Goal: Task Accomplishment & Management: Manage account settings

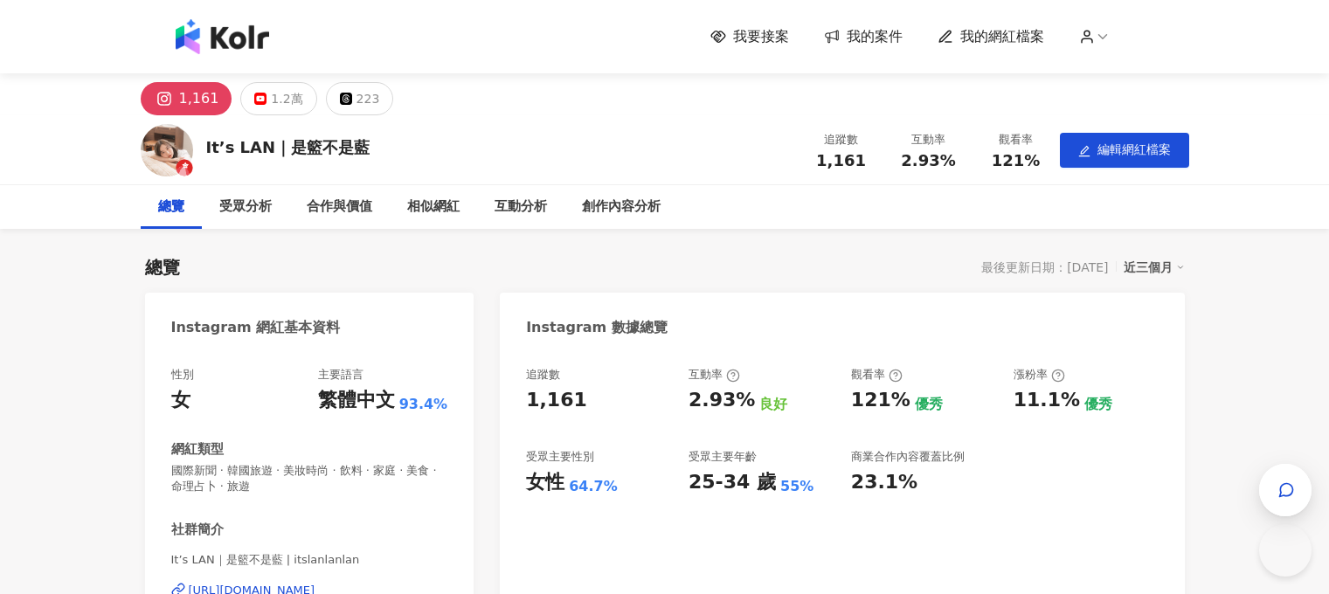
click at [1042, 45] on span "我的網紅檔案" at bounding box center [1003, 36] width 84 height 19
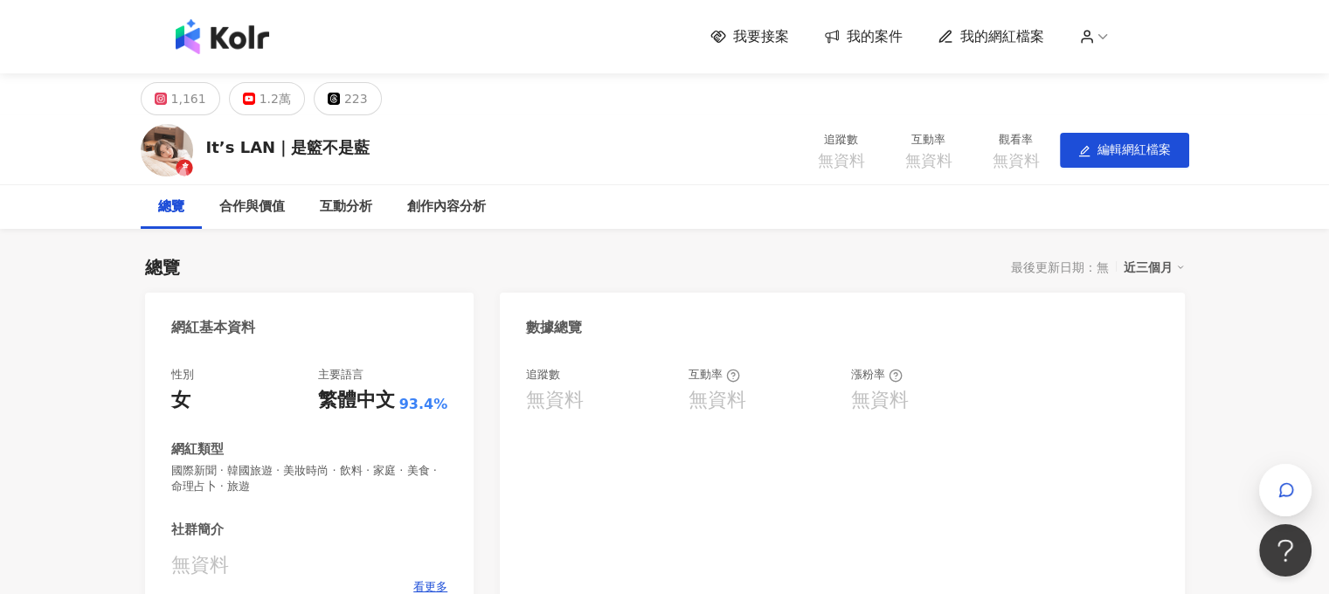
click at [893, 37] on span "我的案件" at bounding box center [875, 36] width 56 height 19
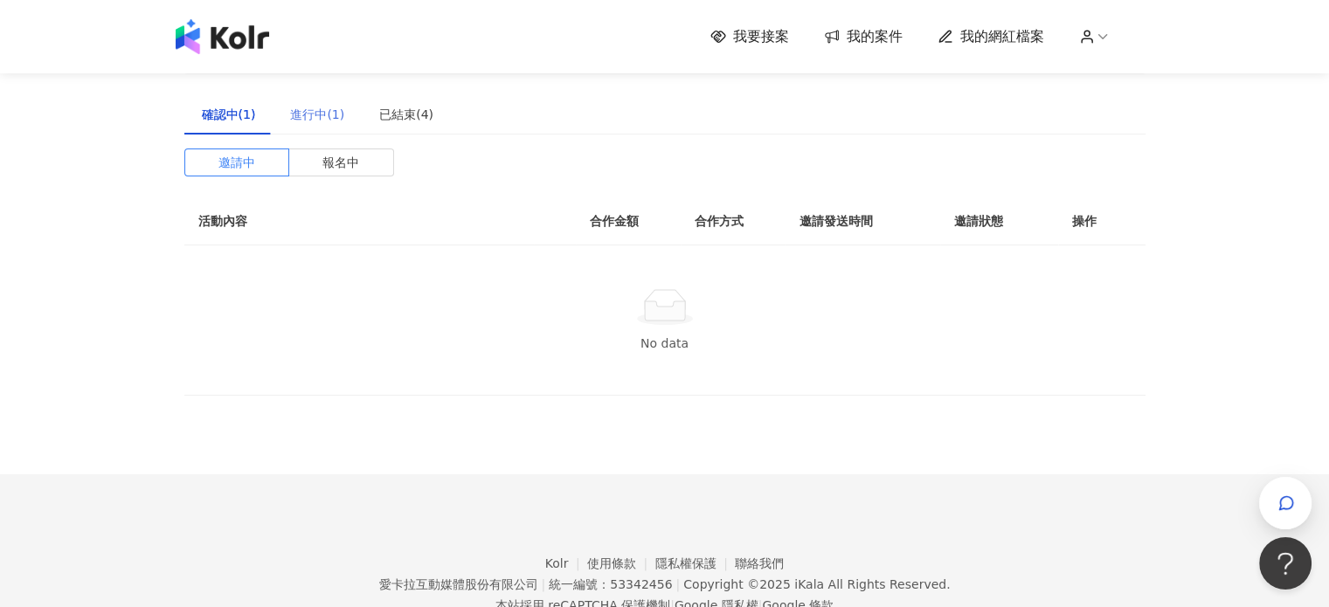
click at [295, 128] on div "進行中(1)" at bounding box center [317, 114] width 89 height 40
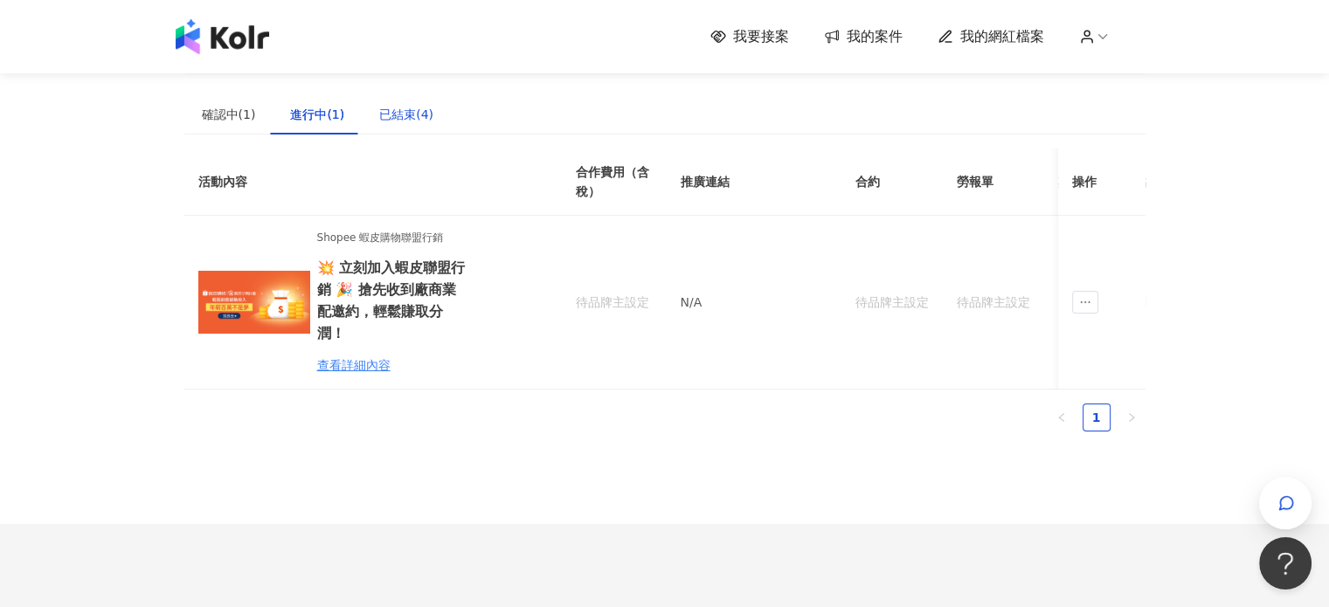
click at [395, 113] on div "已結束(4)" at bounding box center [406, 114] width 54 height 19
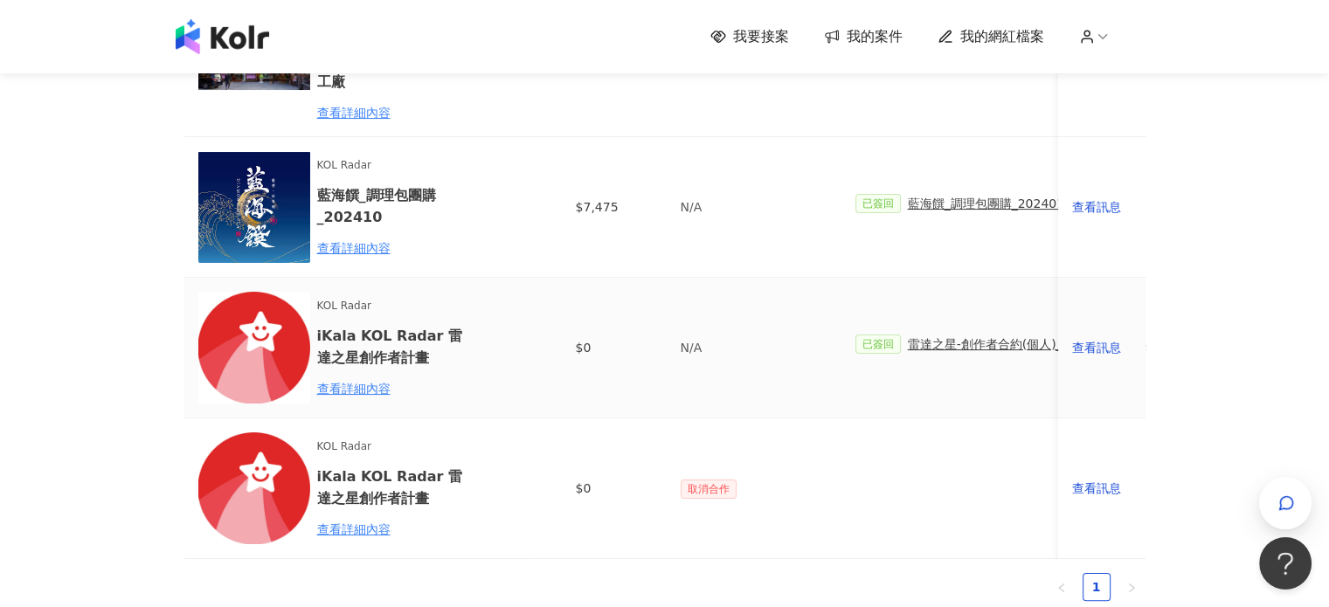
scroll to position [350, 0]
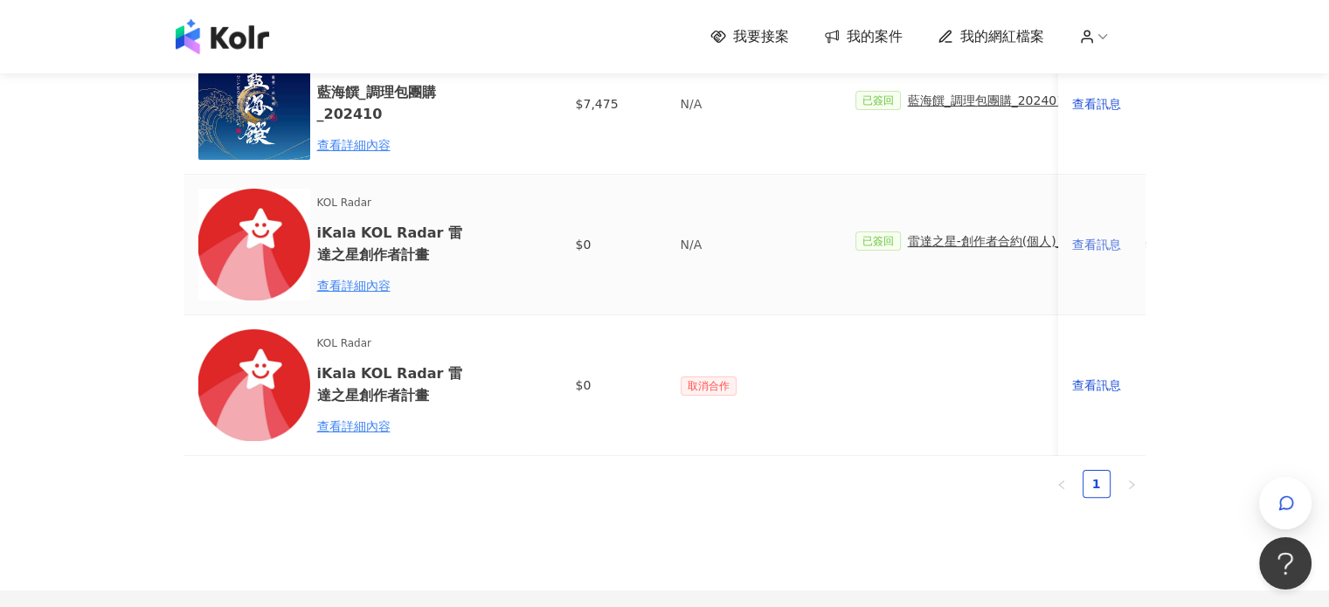
click at [1085, 239] on div "查看訊息" at bounding box center [1101, 244] width 59 height 19
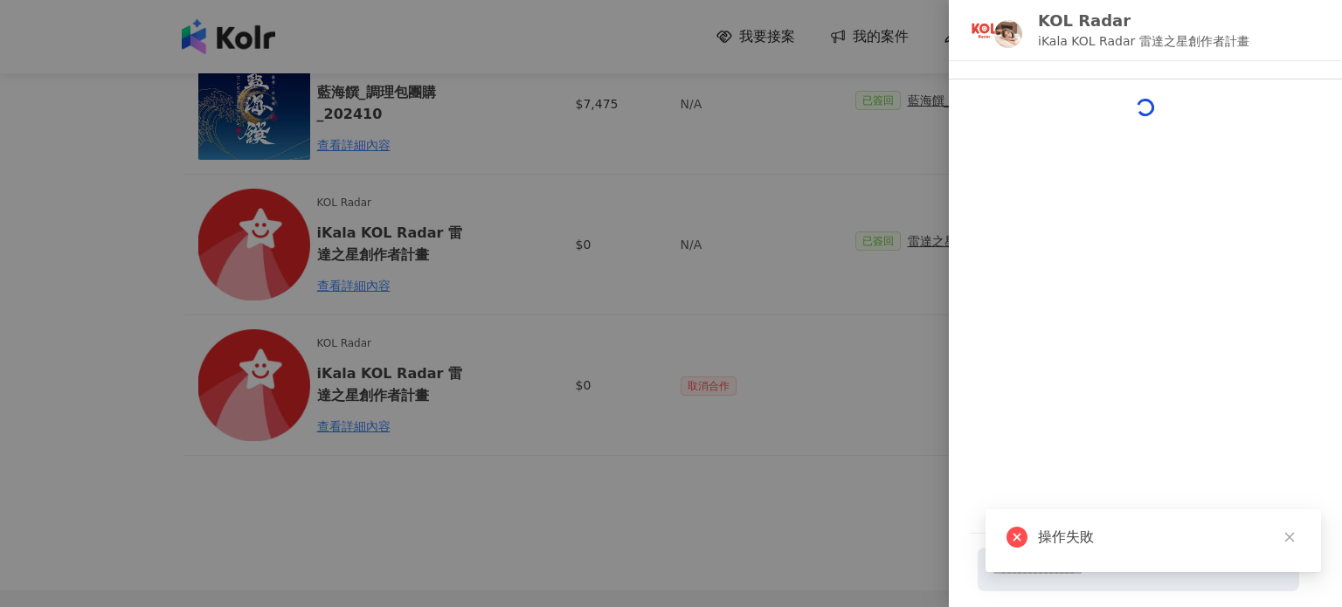
click at [1280, 523] on div "操作失敗" at bounding box center [1154, 541] width 336 height 63
click at [1287, 535] on icon "close" at bounding box center [1290, 538] width 10 height 10
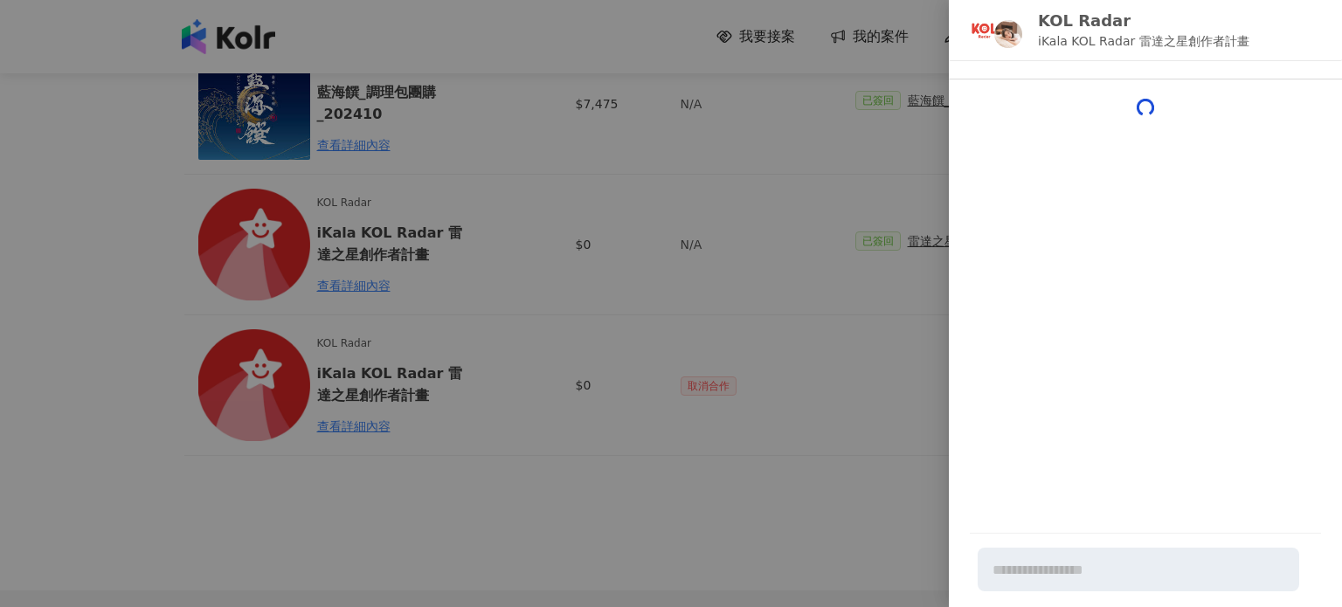
click at [841, 324] on div at bounding box center [671, 303] width 1342 height 607
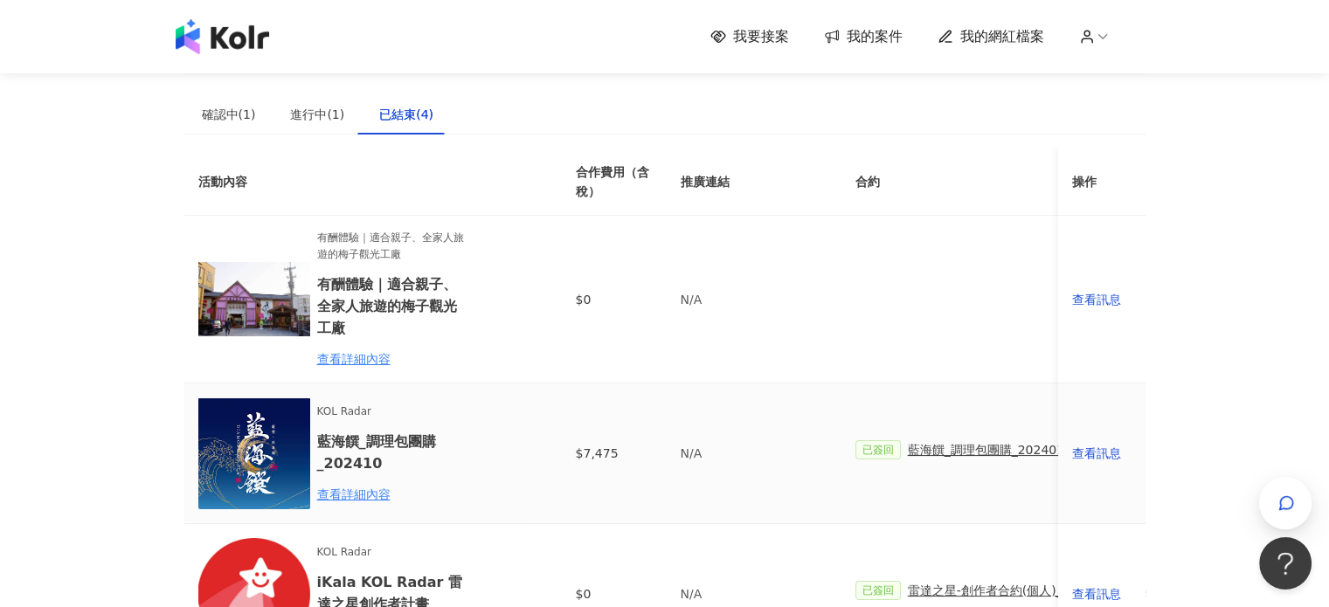
scroll to position [0, 0]
click at [1102, 298] on div "查看訊息" at bounding box center [1101, 299] width 59 height 19
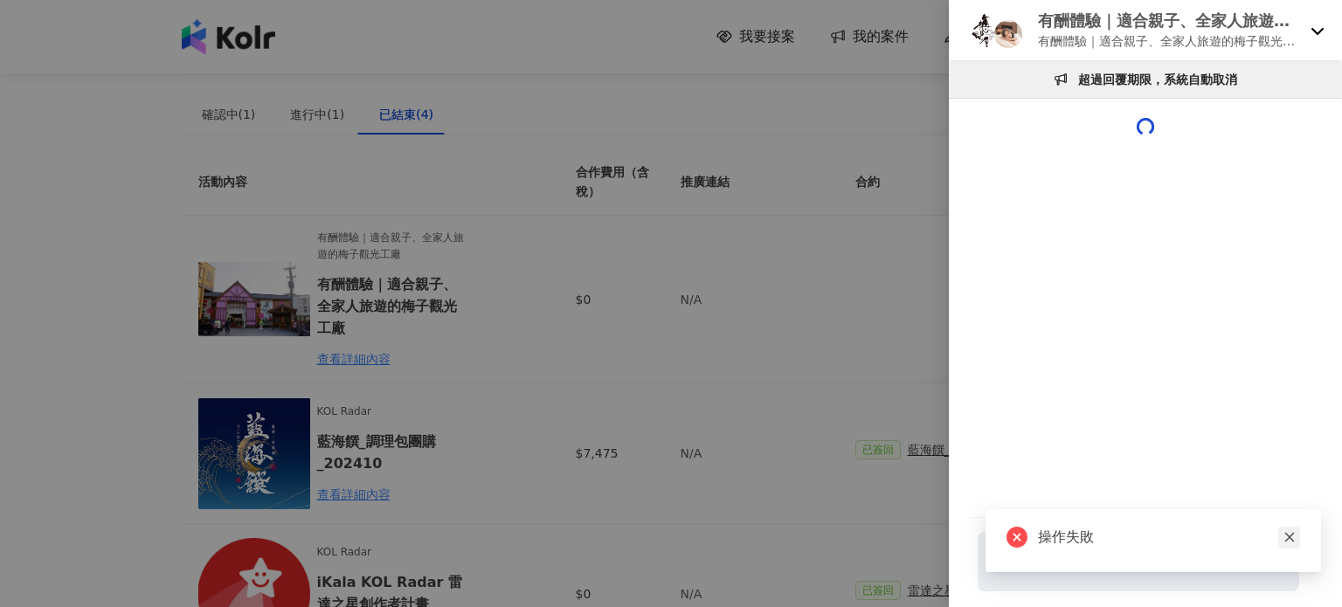
click at [1287, 541] on icon "close" at bounding box center [1290, 537] width 12 height 12
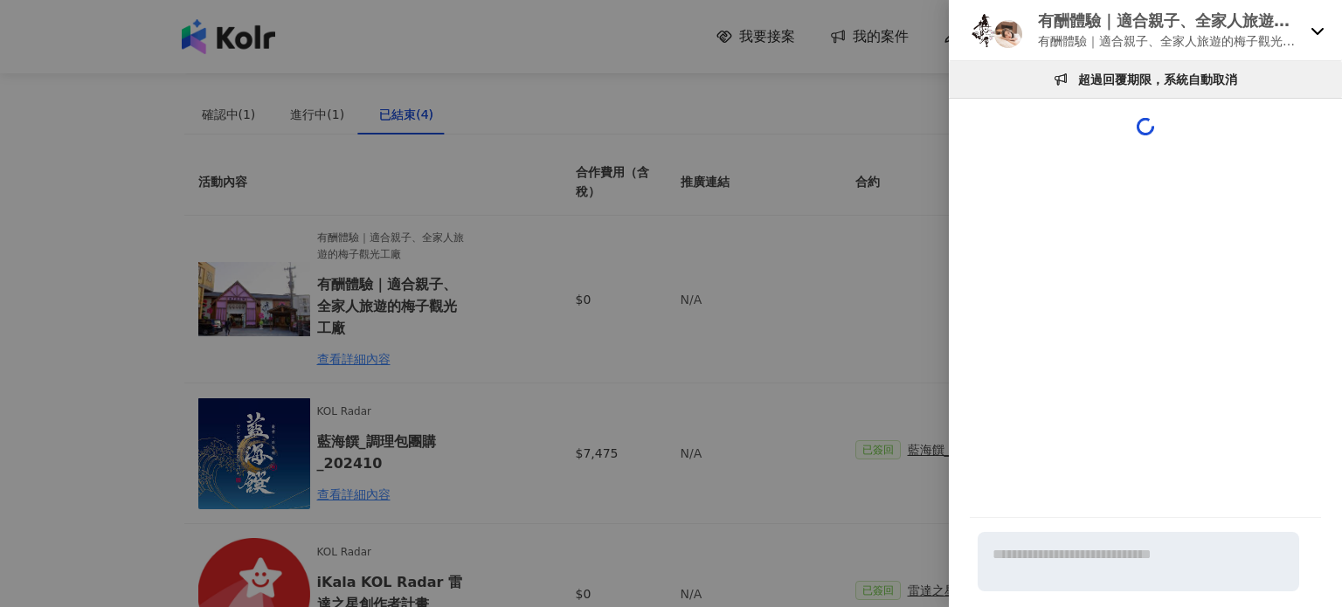
click at [1314, 29] on icon at bounding box center [1318, 31] width 12 height 7
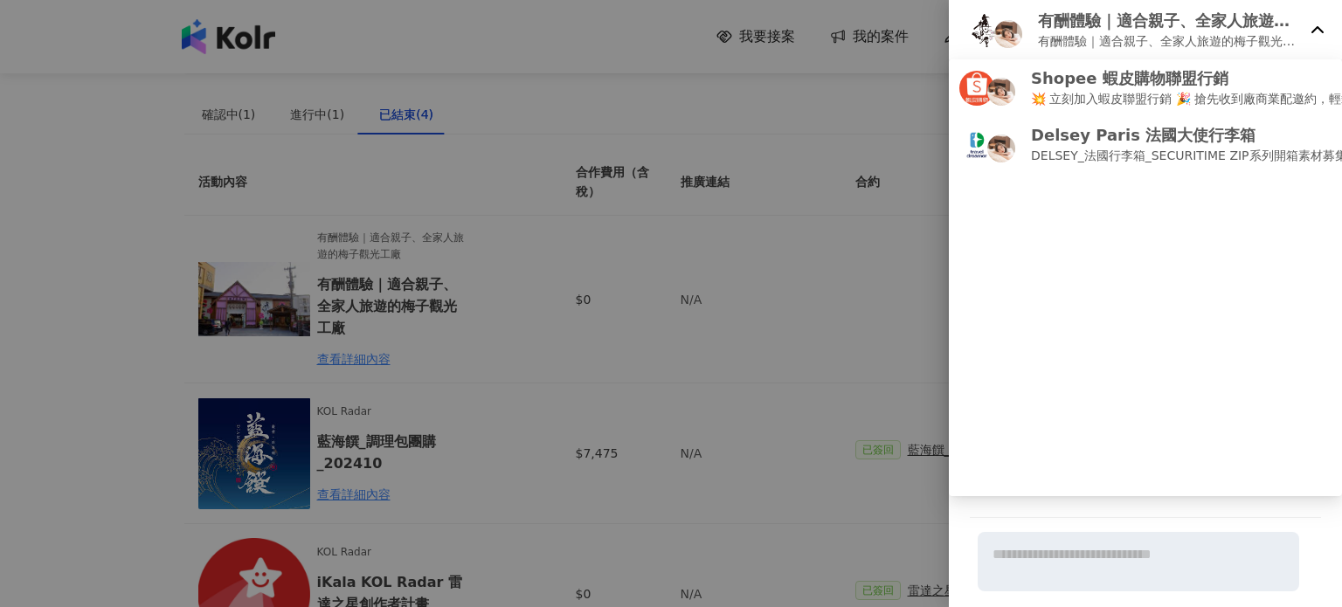
click at [910, 173] on div at bounding box center [671, 303] width 1342 height 607
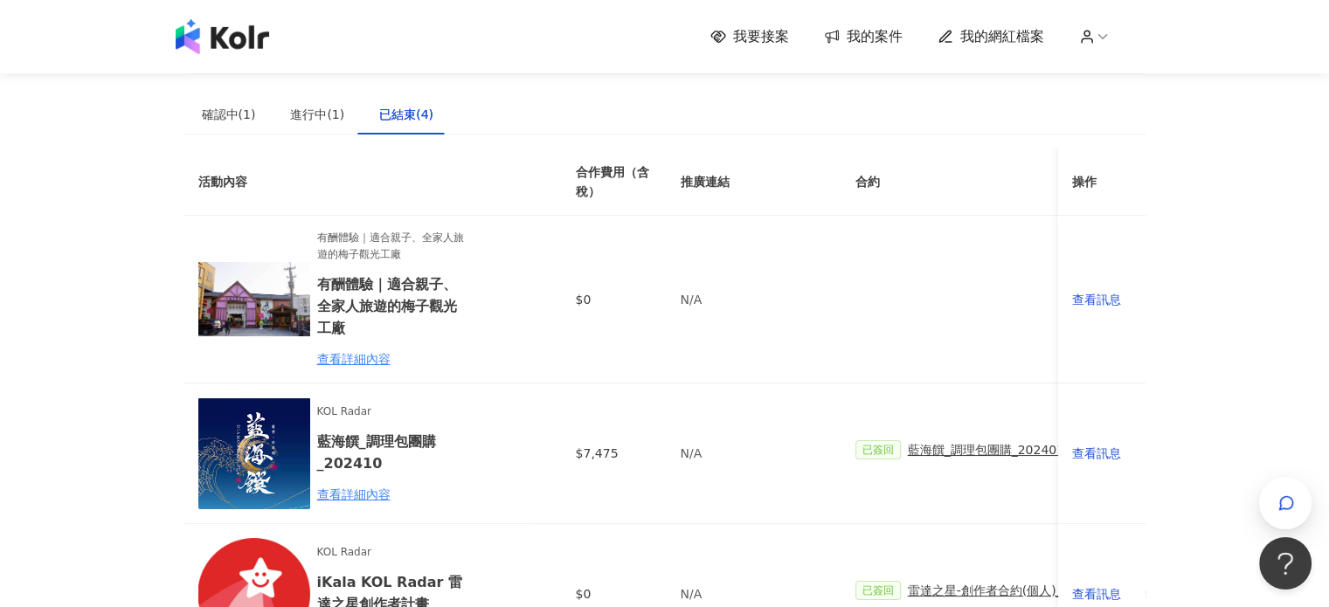
click at [864, 34] on span "我的案件" at bounding box center [875, 36] width 56 height 19
click at [218, 118] on div "確認中(1)" at bounding box center [229, 114] width 54 height 19
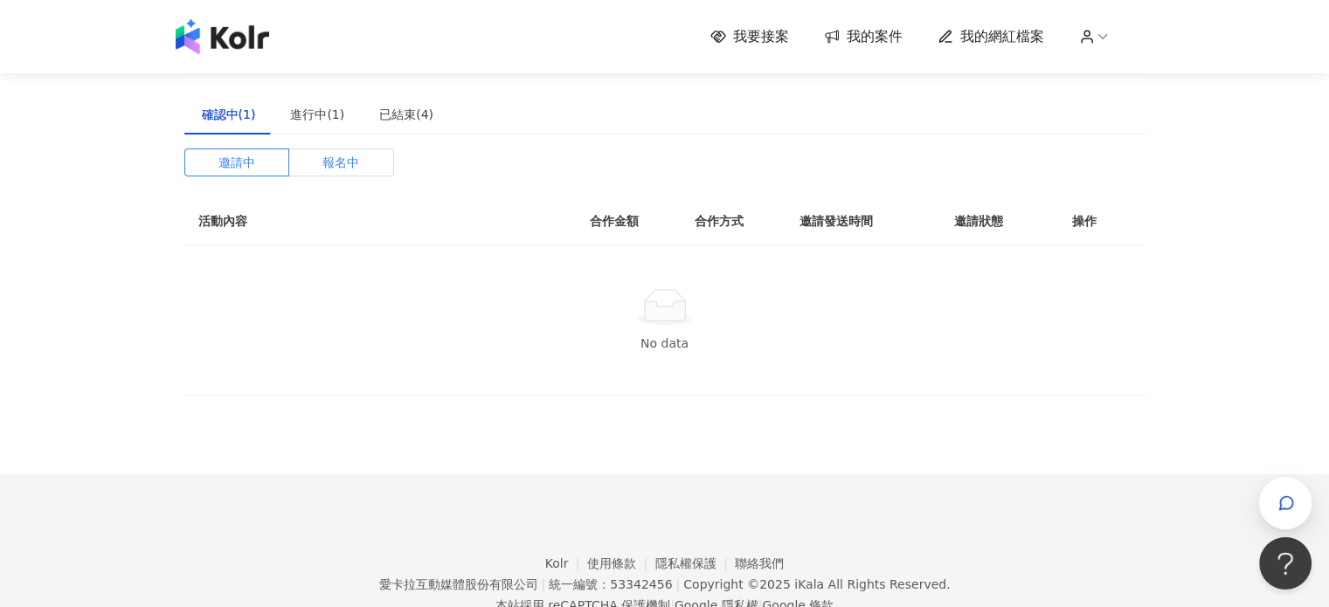
click at [315, 173] on label "報名中" at bounding box center [341, 163] width 105 height 28
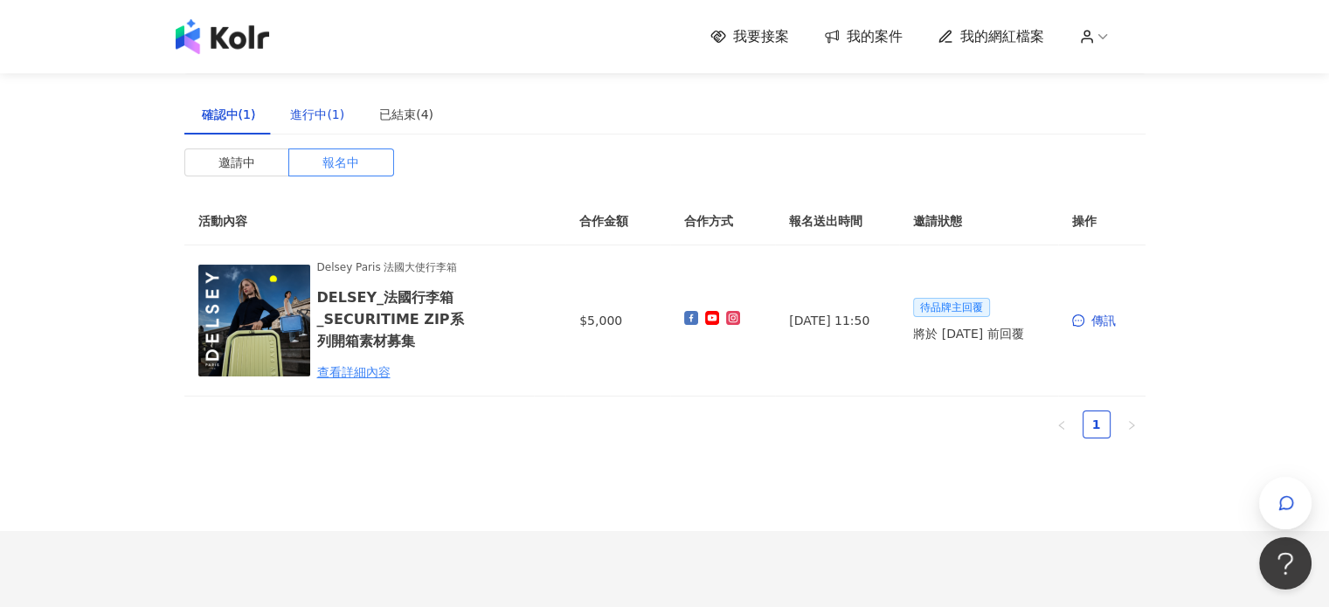
click at [304, 118] on div "進行中(1)" at bounding box center [317, 114] width 54 height 19
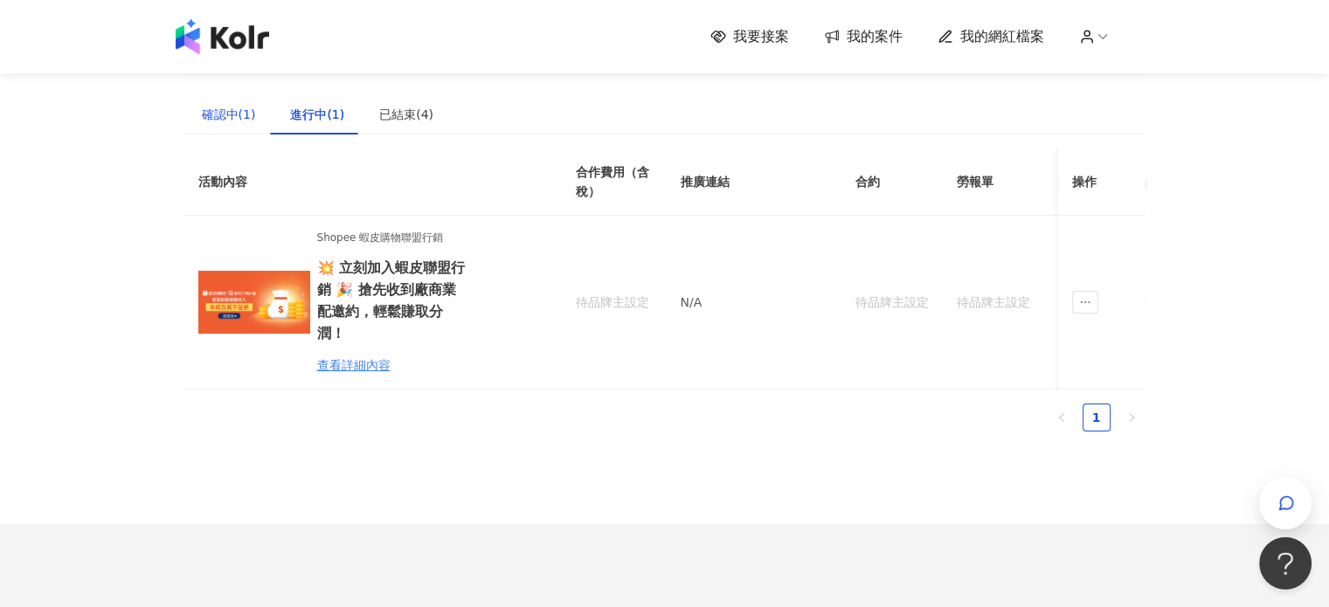
click at [247, 113] on div "確認中(1)" at bounding box center [229, 114] width 54 height 19
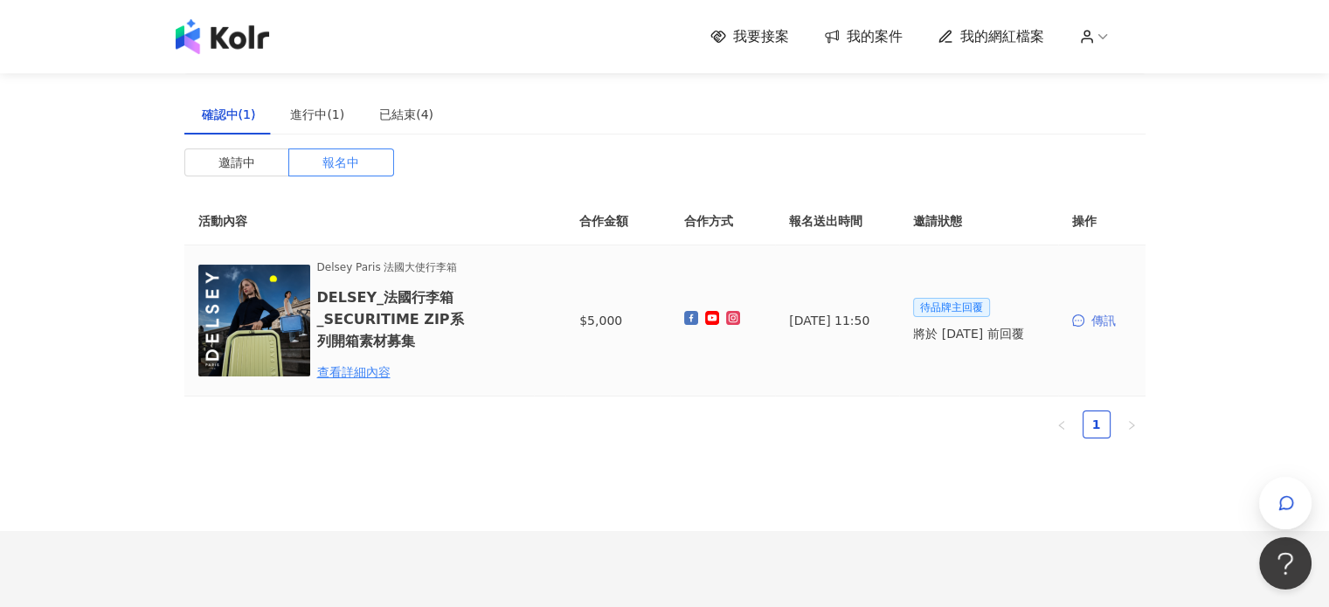
click at [1092, 324] on div "傳訊" at bounding box center [1101, 320] width 59 height 19
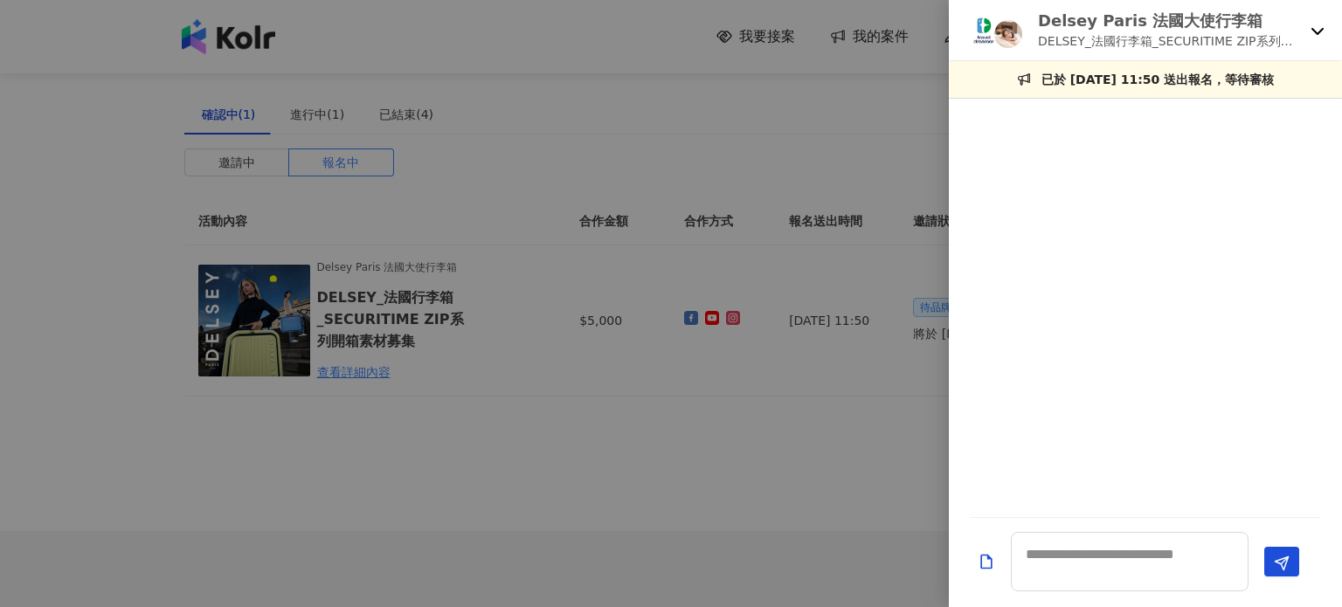
click at [780, 177] on div at bounding box center [671, 303] width 1342 height 607
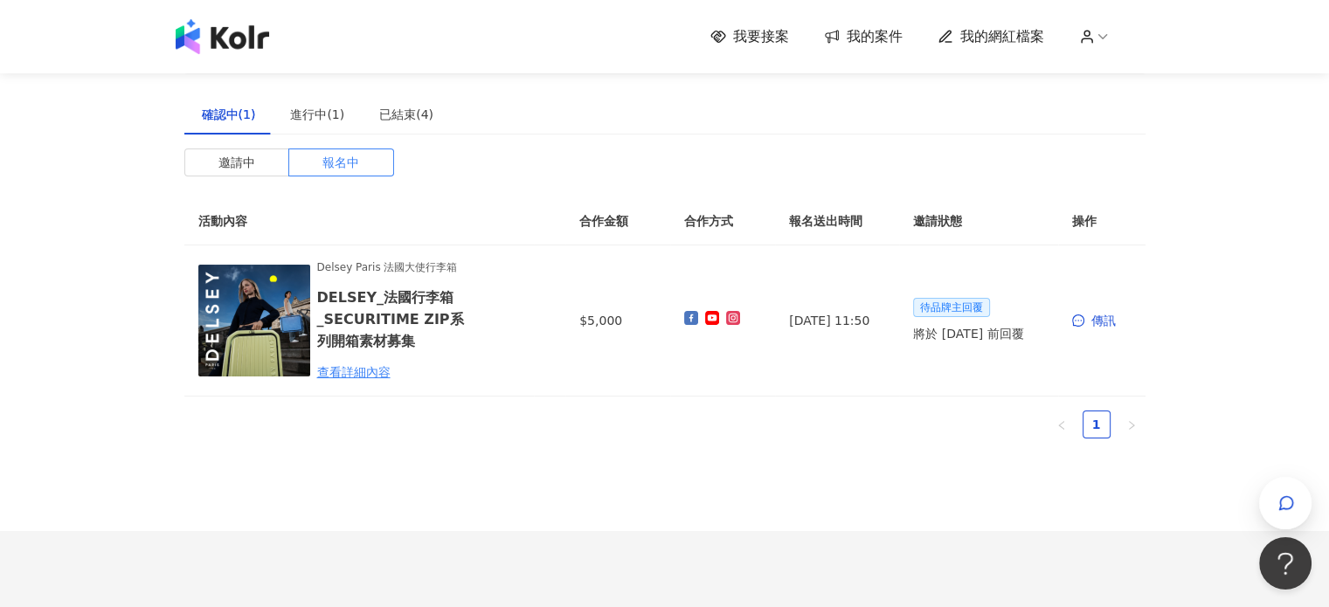
click at [768, 39] on span "我要接案" at bounding box center [761, 36] width 56 height 19
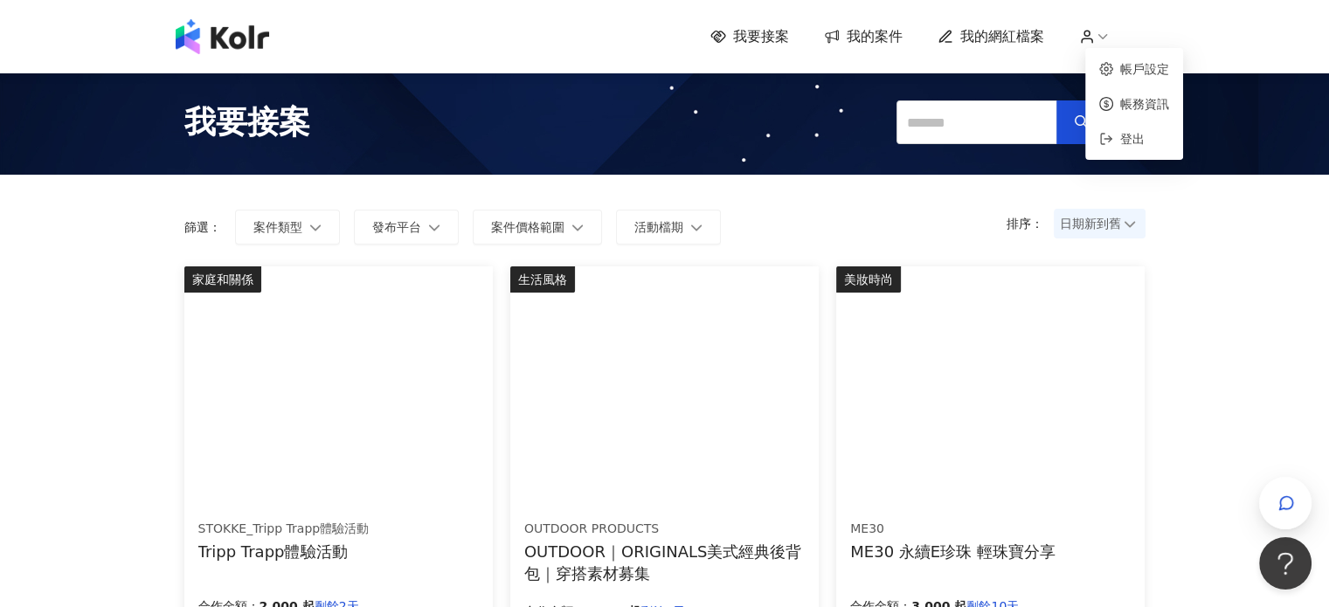
click at [1095, 38] on icon at bounding box center [1087, 37] width 16 height 16
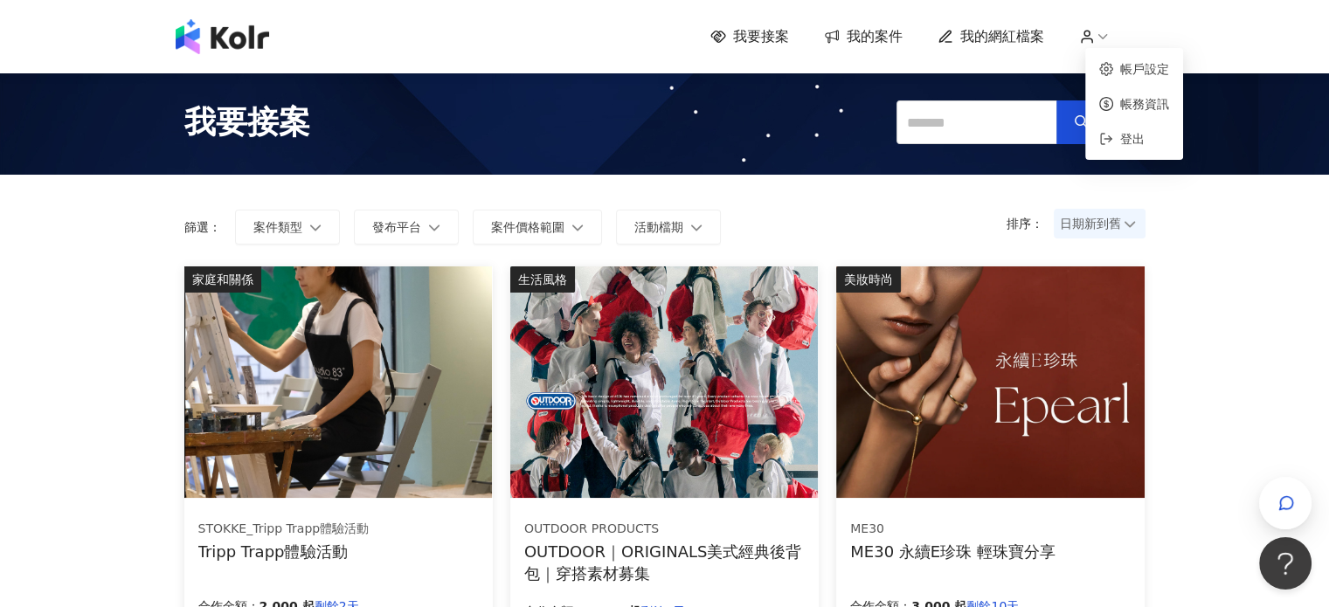
click at [1106, 41] on icon at bounding box center [1103, 37] width 16 height 16
click at [1120, 72] on link "帳戶設定" at bounding box center [1144, 69] width 49 height 14
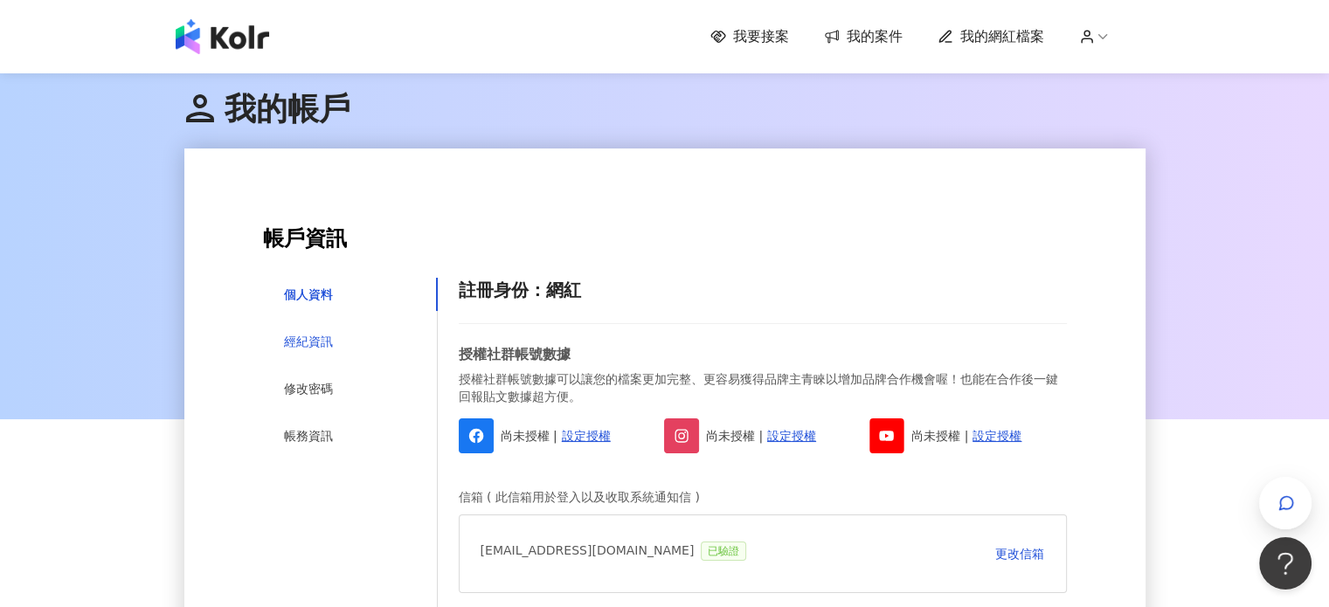
click at [309, 350] on div "經紀資訊" at bounding box center [308, 341] width 49 height 19
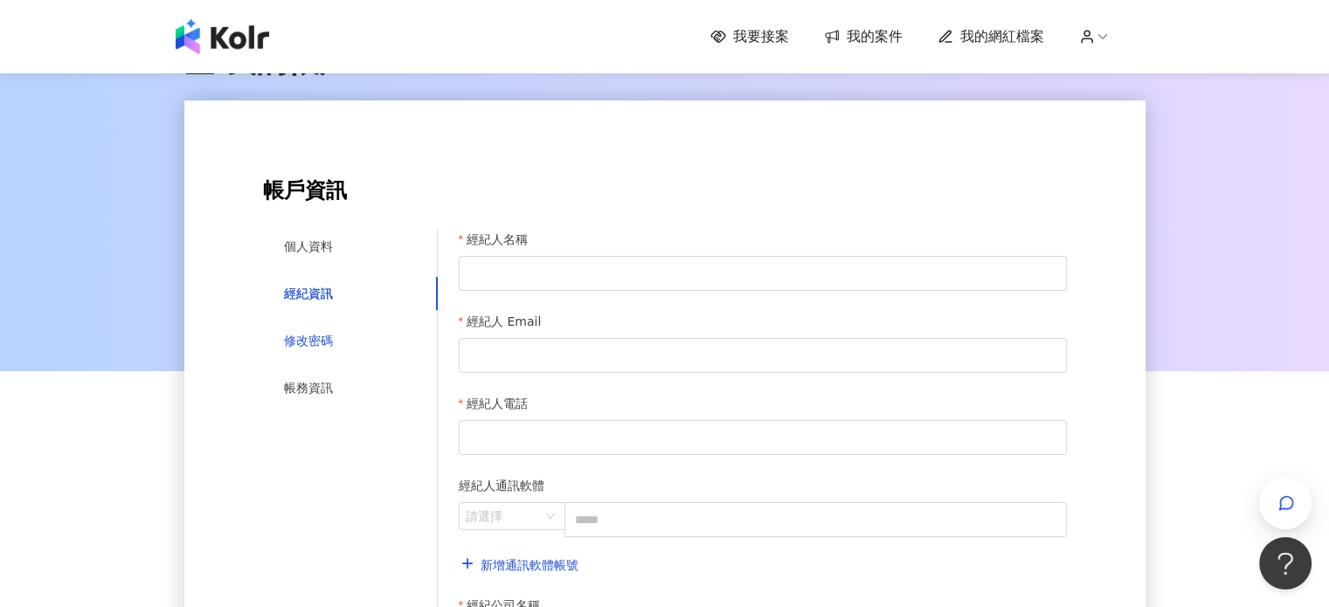
click at [317, 333] on div "修改密碼" at bounding box center [308, 340] width 49 height 19
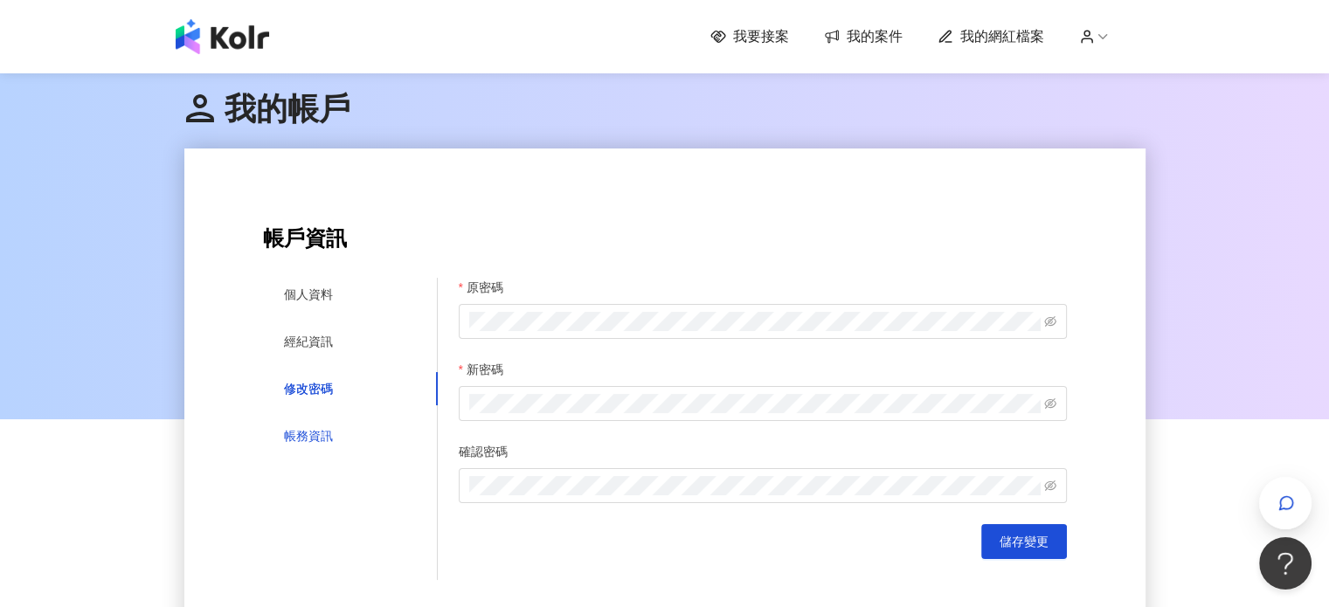
click at [320, 433] on div "帳務資訊" at bounding box center [308, 436] width 49 height 19
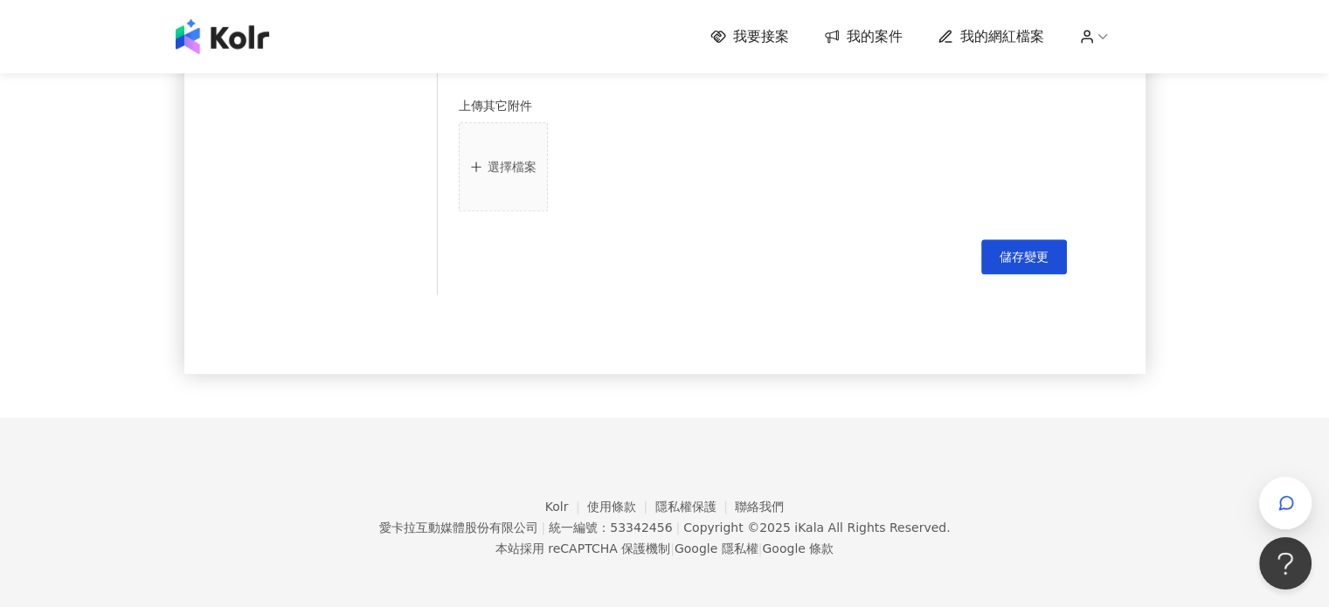
scroll to position [1327, 0]
click at [779, 38] on span "我要接案" at bounding box center [761, 36] width 56 height 19
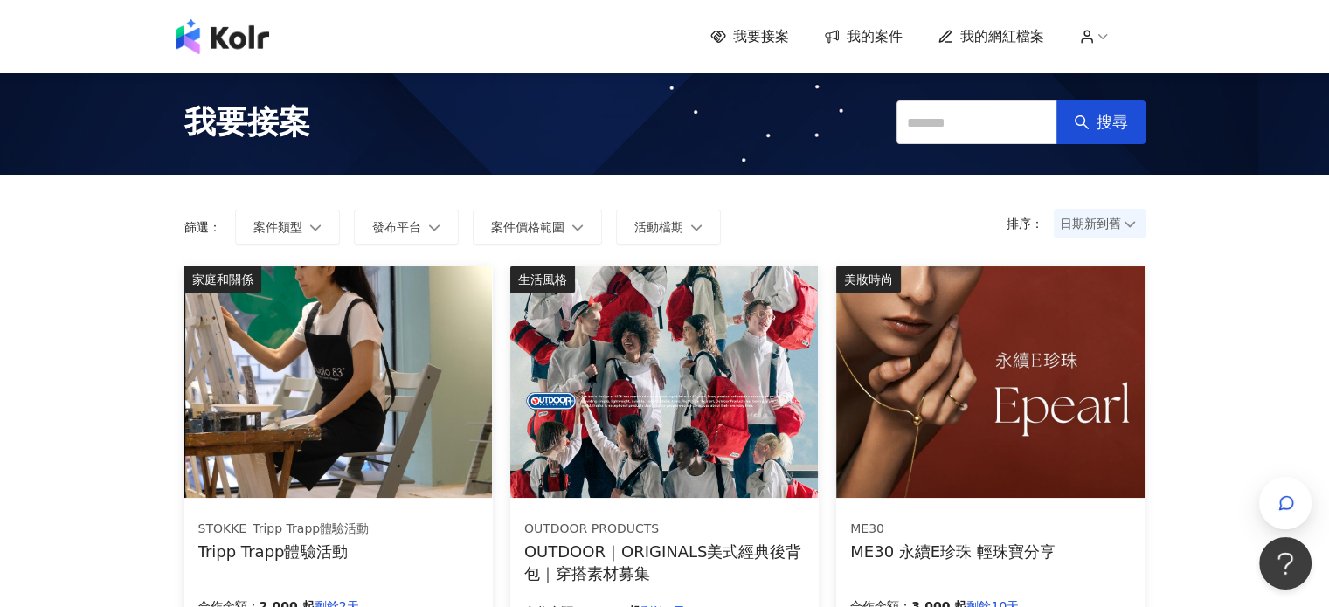
click at [850, 39] on link "我的案件" at bounding box center [863, 36] width 79 height 19
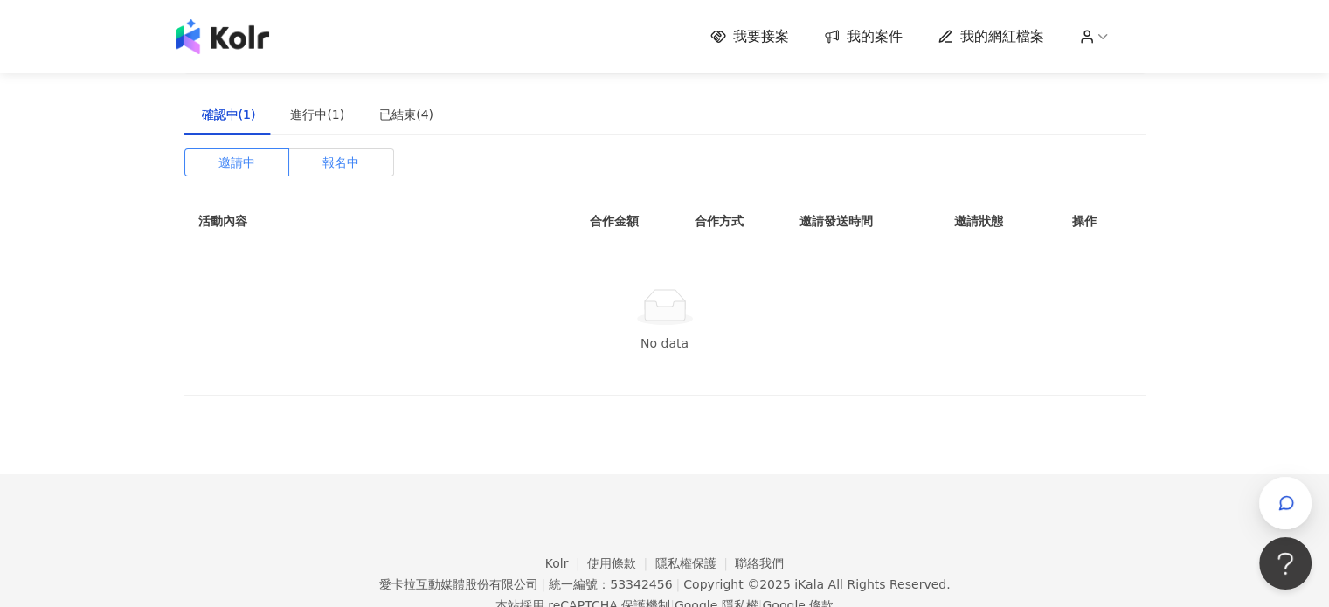
click at [370, 163] on label "報名中" at bounding box center [341, 163] width 105 height 28
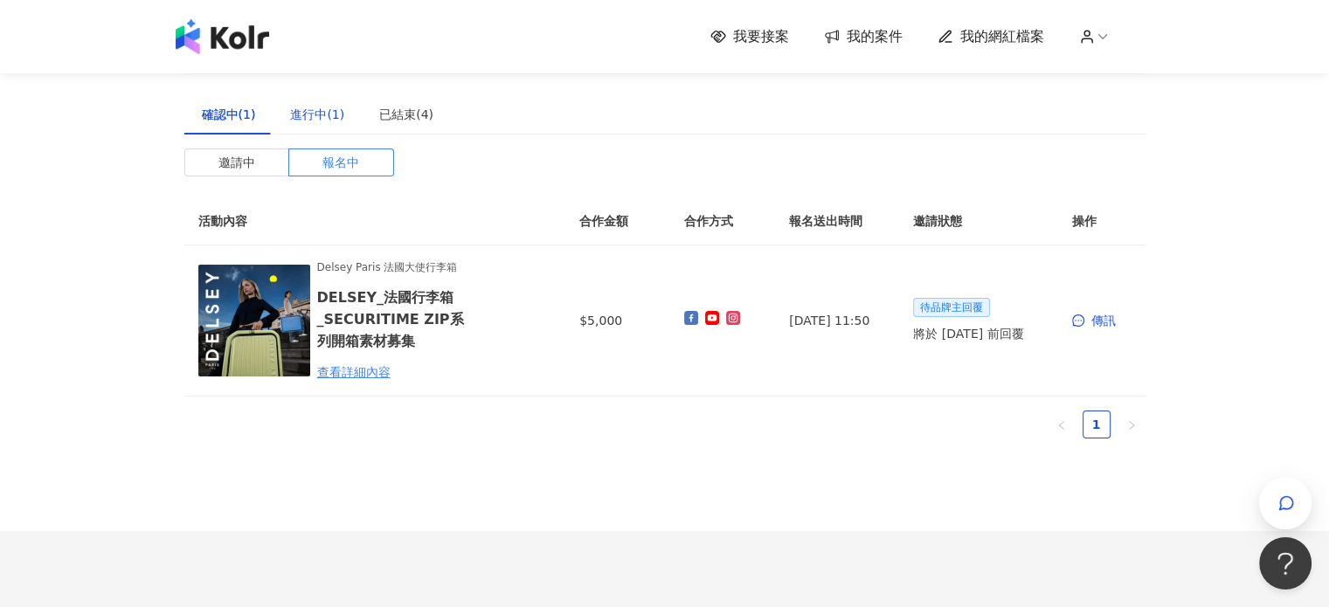
click at [326, 120] on div "進行中(1)" at bounding box center [317, 114] width 54 height 19
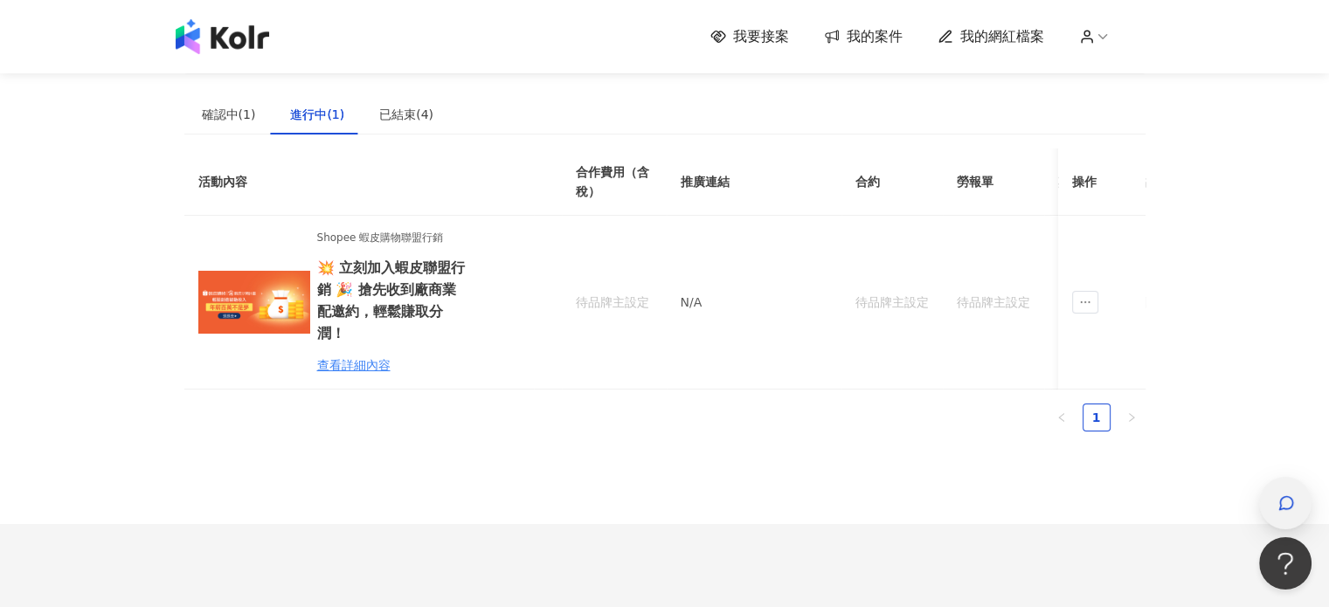
click at [1280, 495] on icon "button" at bounding box center [1286, 503] width 17 height 17
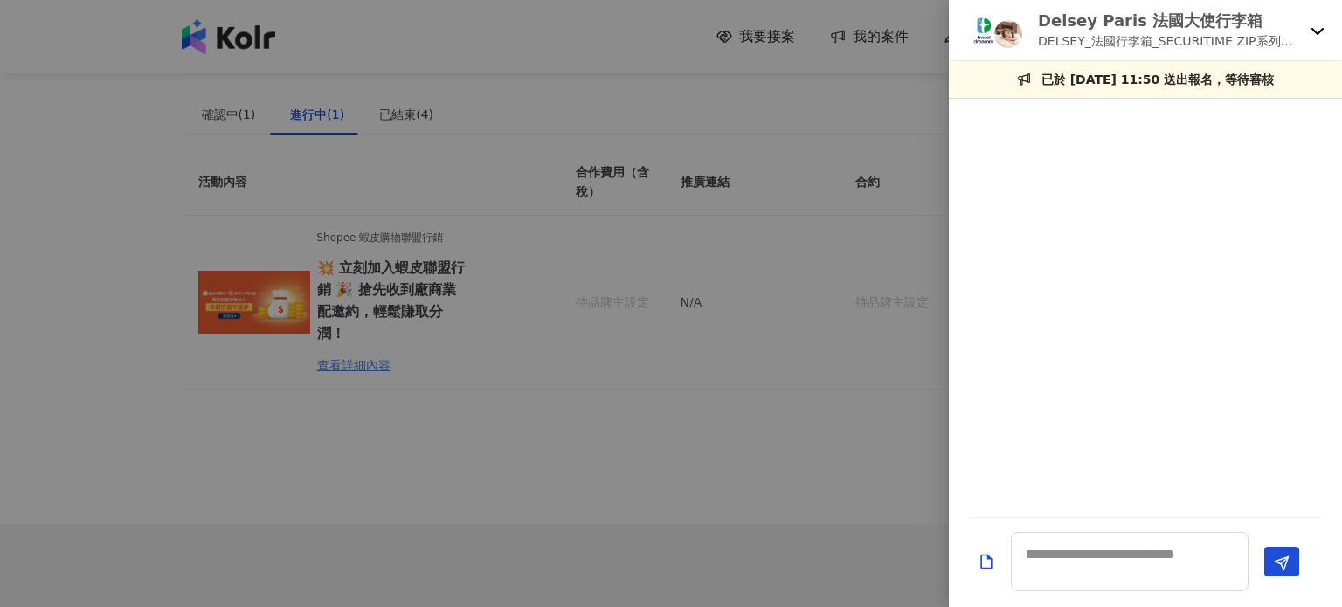
click at [1305, 35] on div "Delsey Paris 法國大使行李箱 DELSEY_法國行李箱_SECURITIME ZIP系列開箱素材募集" at bounding box center [1145, 30] width 393 height 61
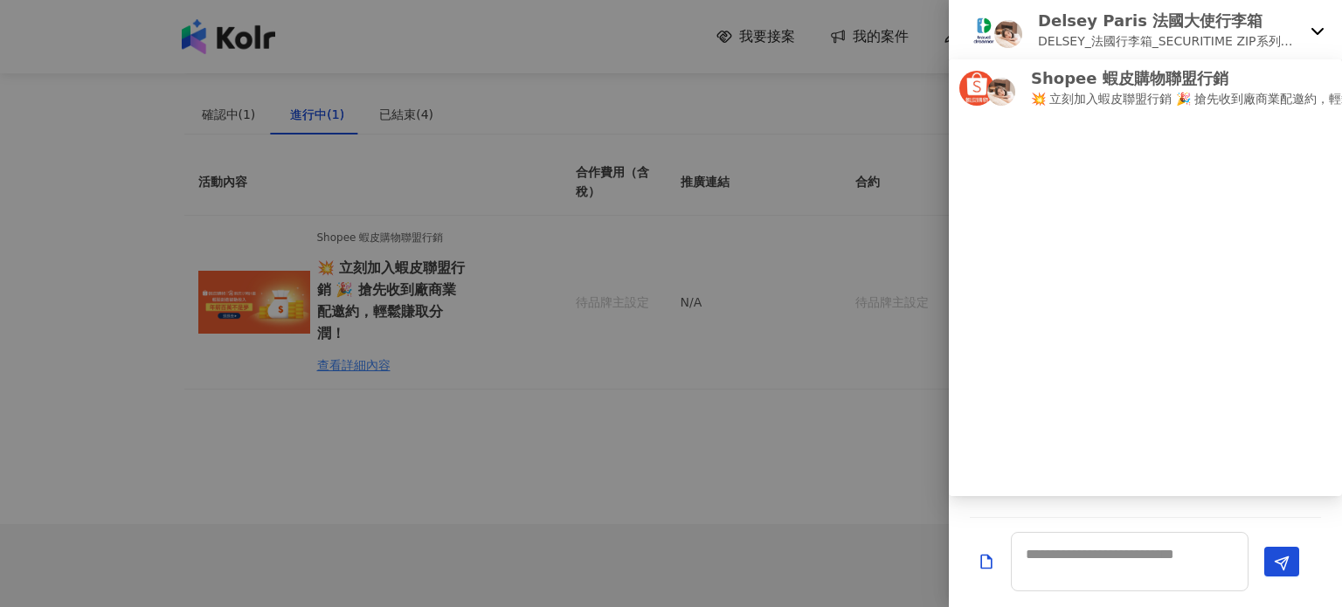
click at [749, 273] on div at bounding box center [671, 303] width 1342 height 607
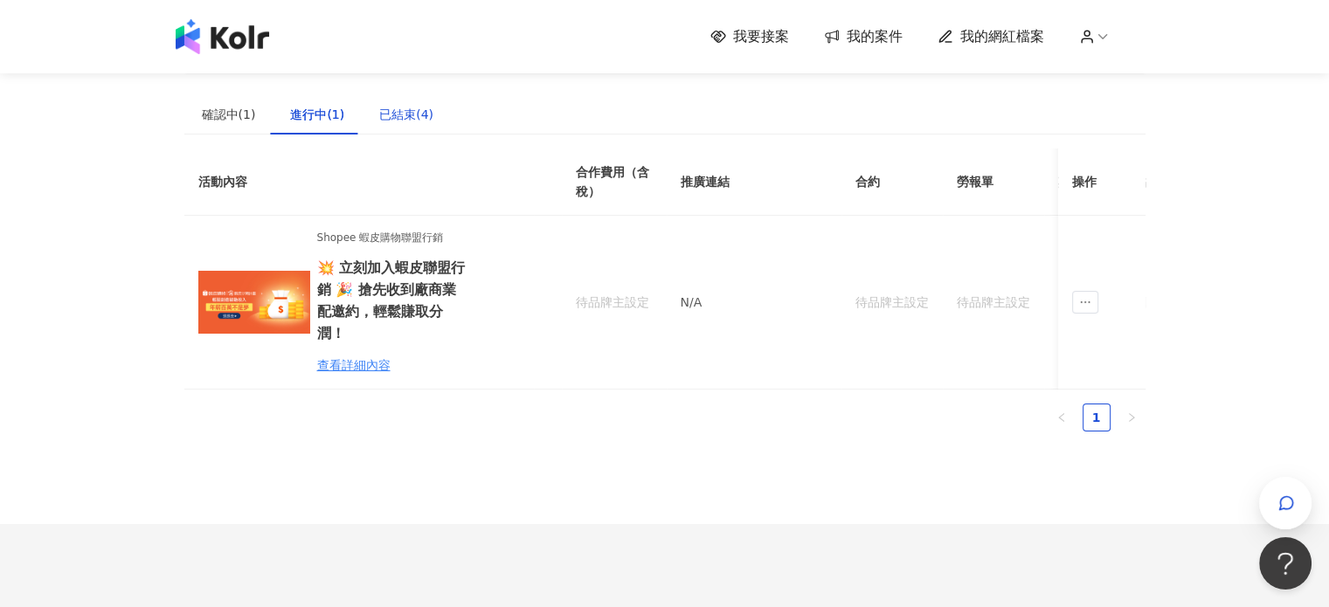
click at [401, 113] on div "已結束(4)" at bounding box center [406, 114] width 54 height 19
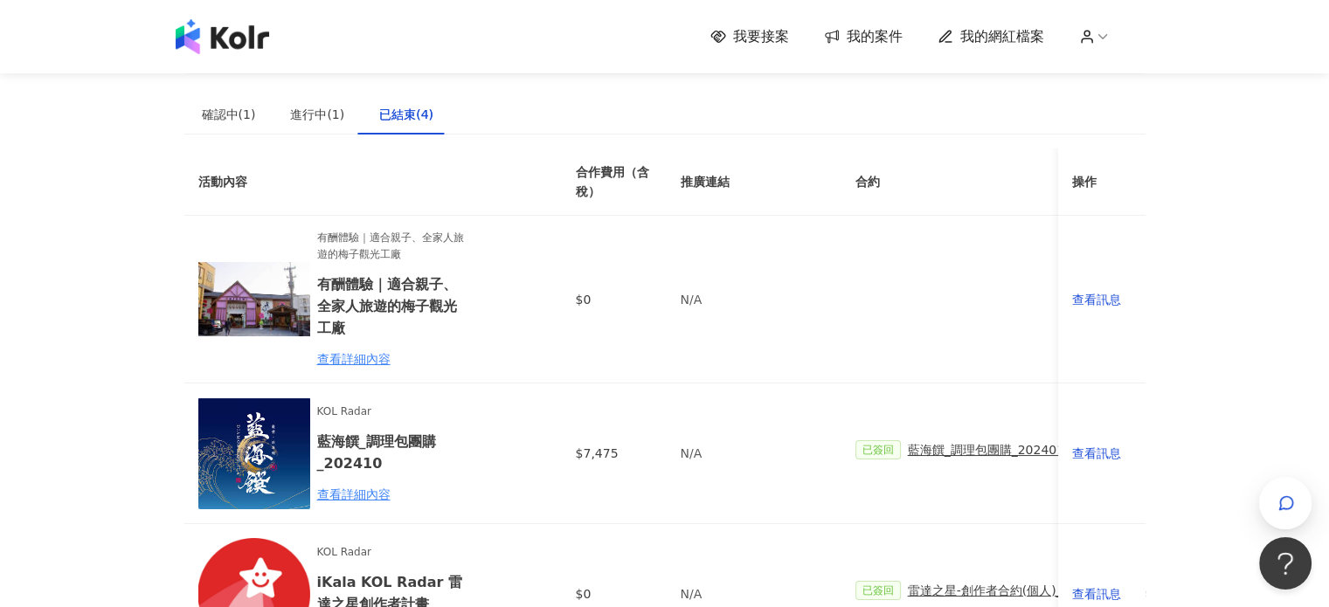
click at [787, 41] on span "我要接案" at bounding box center [761, 36] width 56 height 19
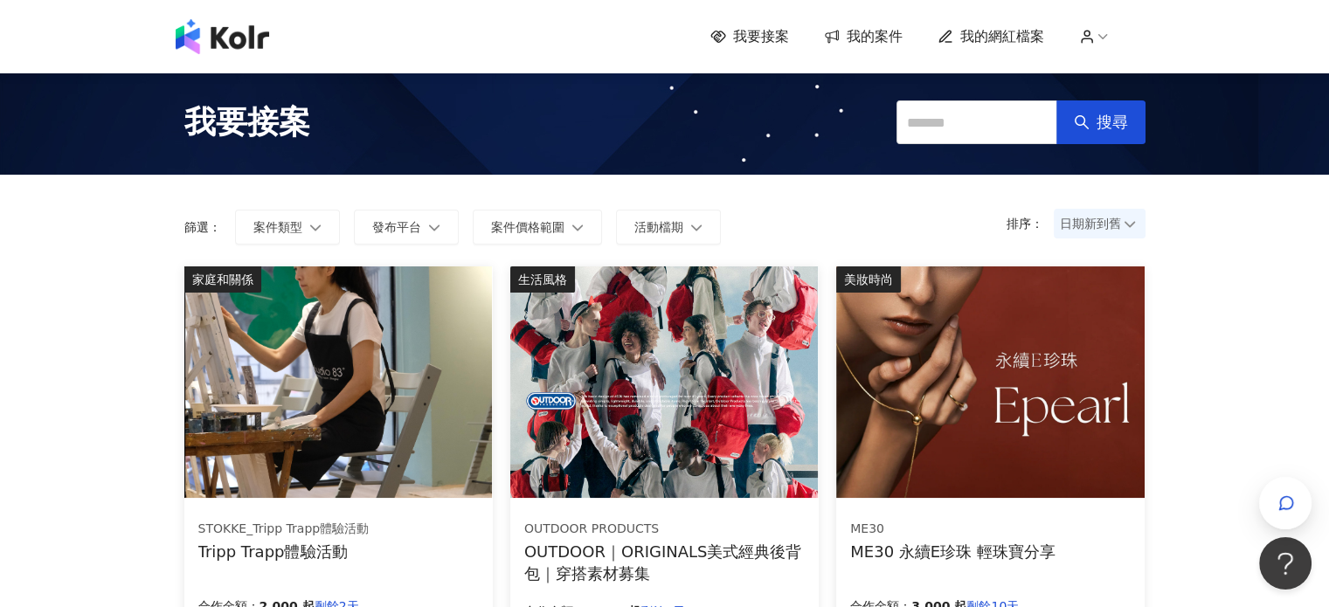
click at [863, 45] on span "我的案件" at bounding box center [875, 36] width 56 height 19
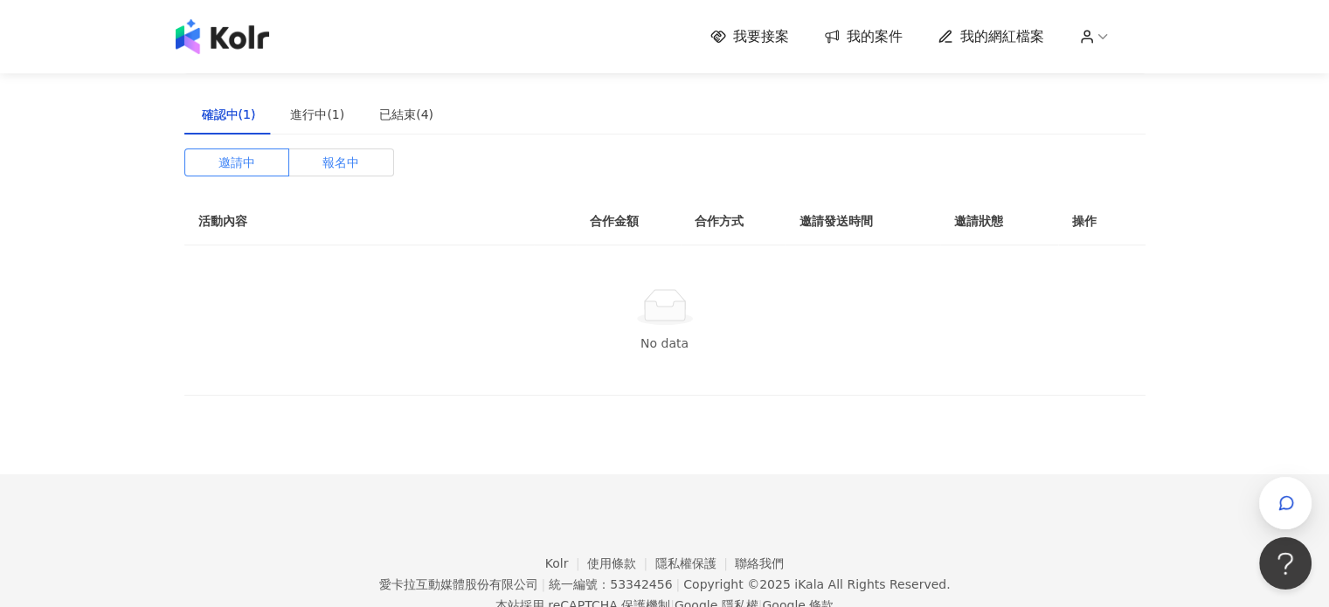
click at [357, 173] on span "報名中" at bounding box center [341, 162] width 37 height 26
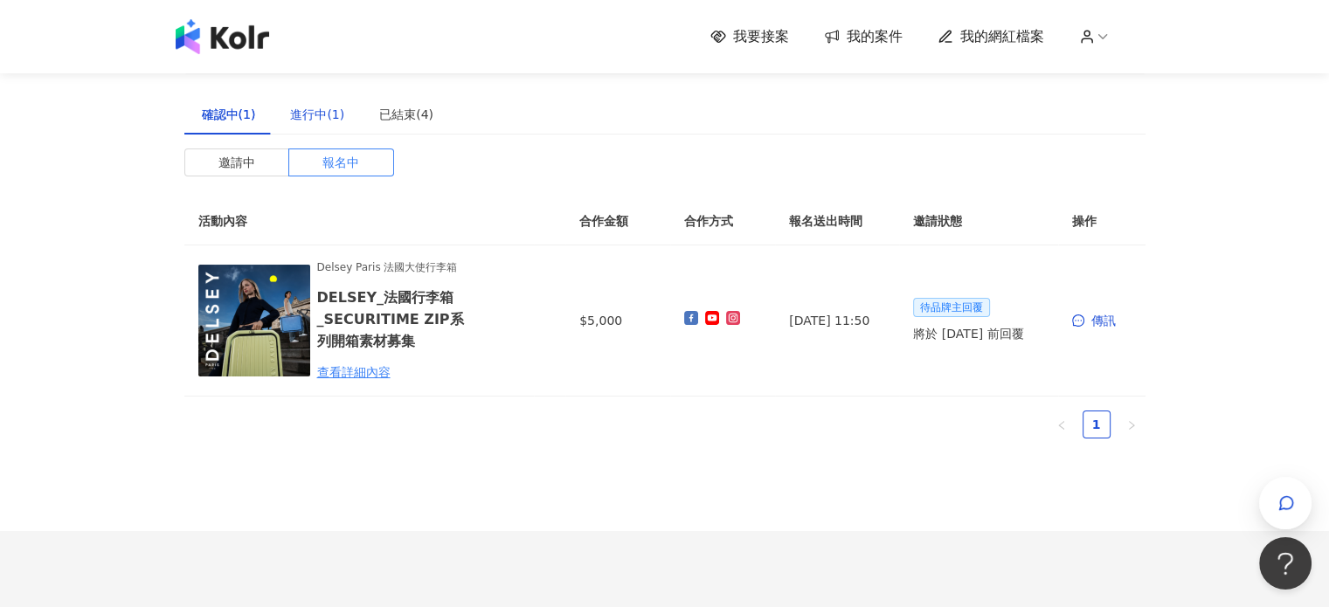
click at [302, 115] on div "進行中(1)" at bounding box center [317, 114] width 54 height 19
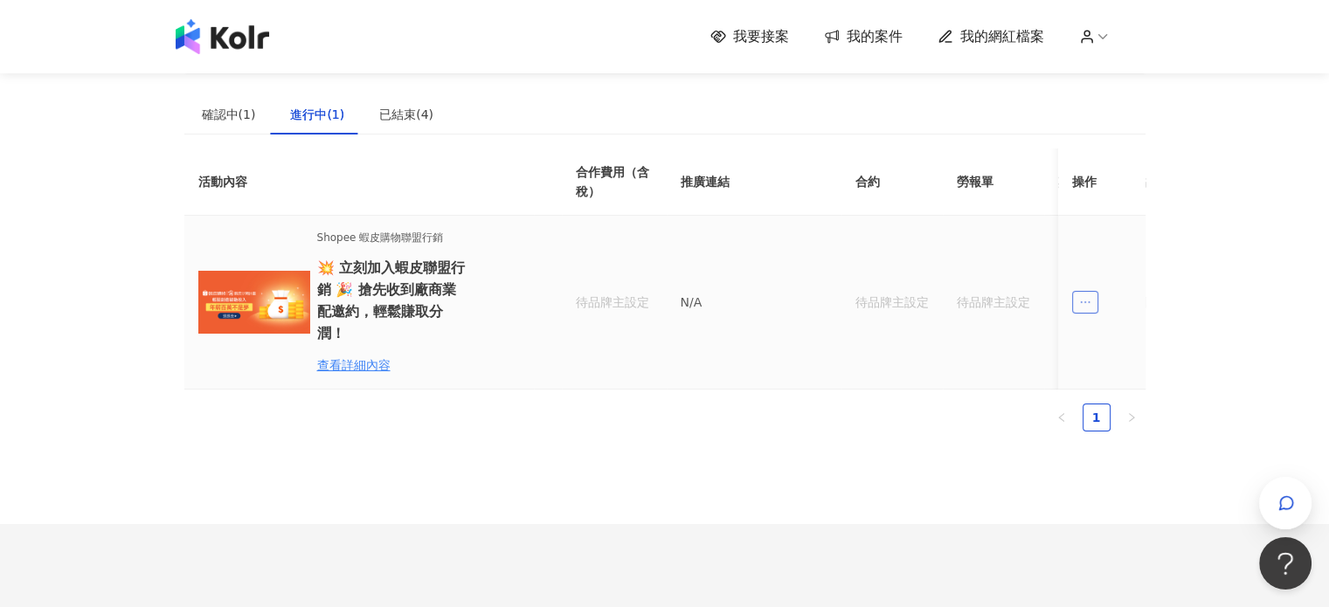
click at [1085, 291] on span "ellipsis" at bounding box center [1085, 302] width 26 height 23
click at [1103, 366] on div "傳訊" at bounding box center [1115, 369] width 61 height 19
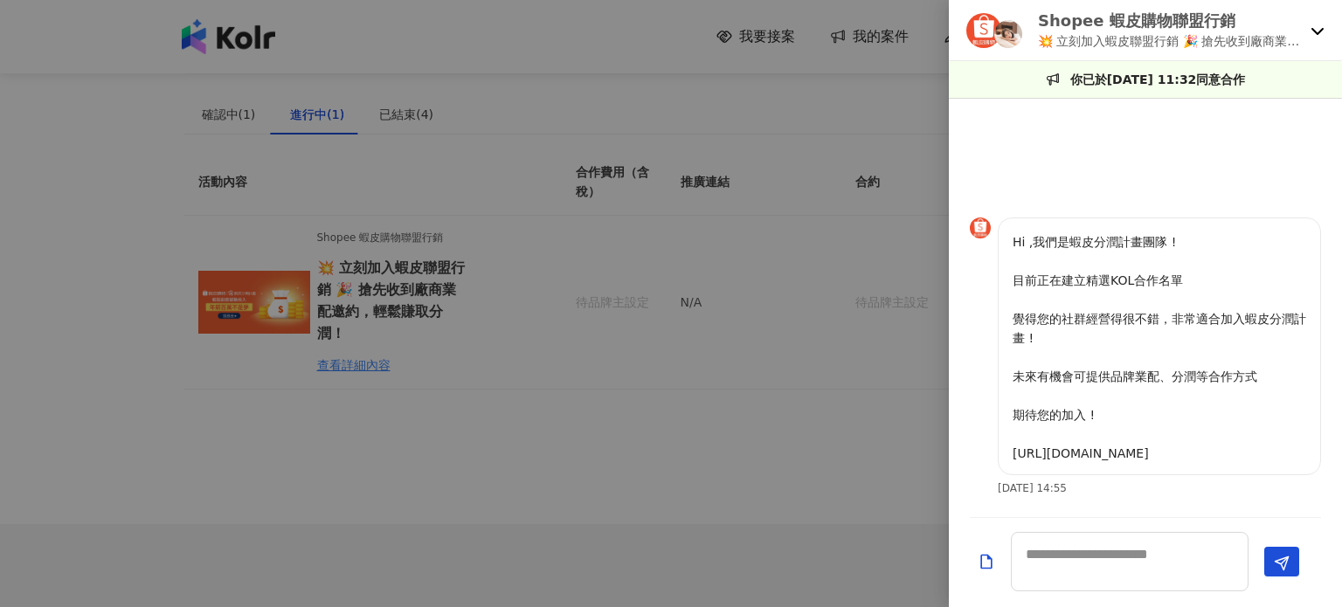
click at [783, 484] on div at bounding box center [671, 303] width 1342 height 607
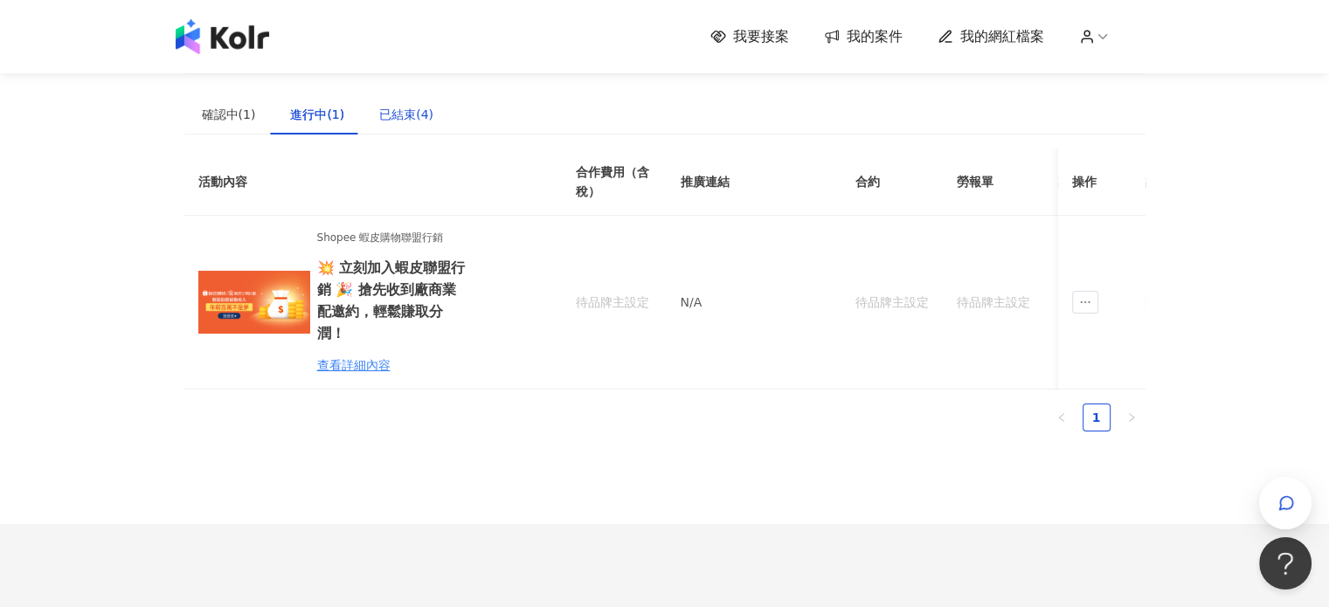
click at [379, 114] on div "已結束(4)" at bounding box center [406, 114] width 54 height 19
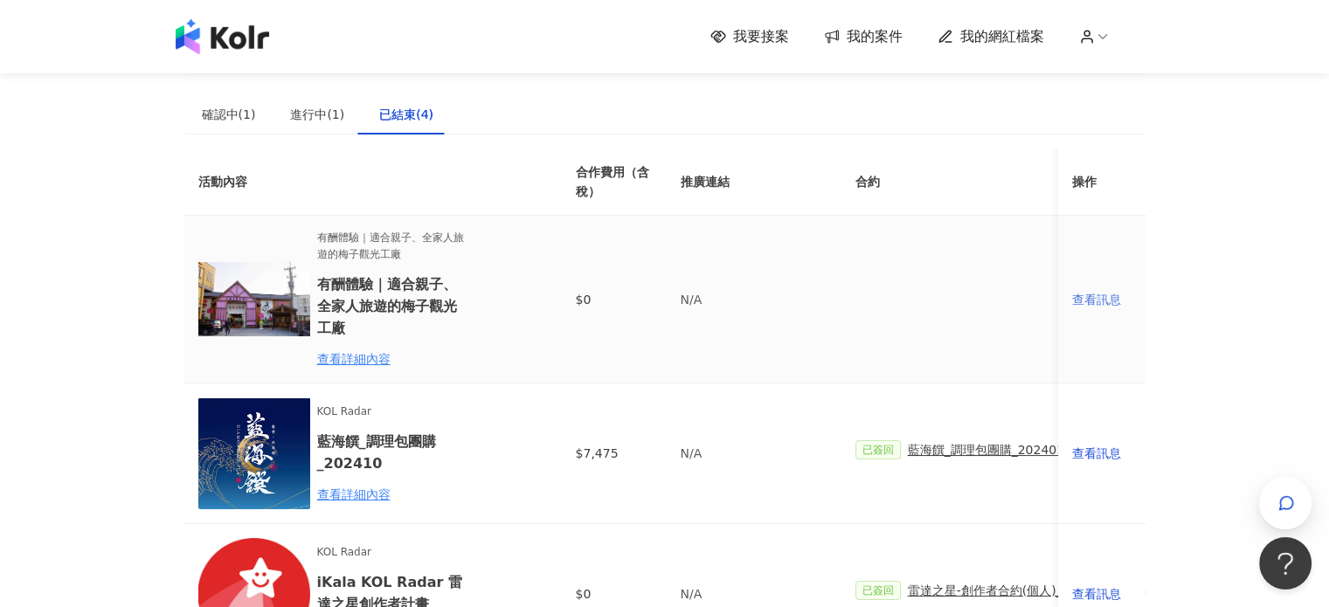
click at [1113, 295] on div "查看訊息" at bounding box center [1101, 299] width 59 height 19
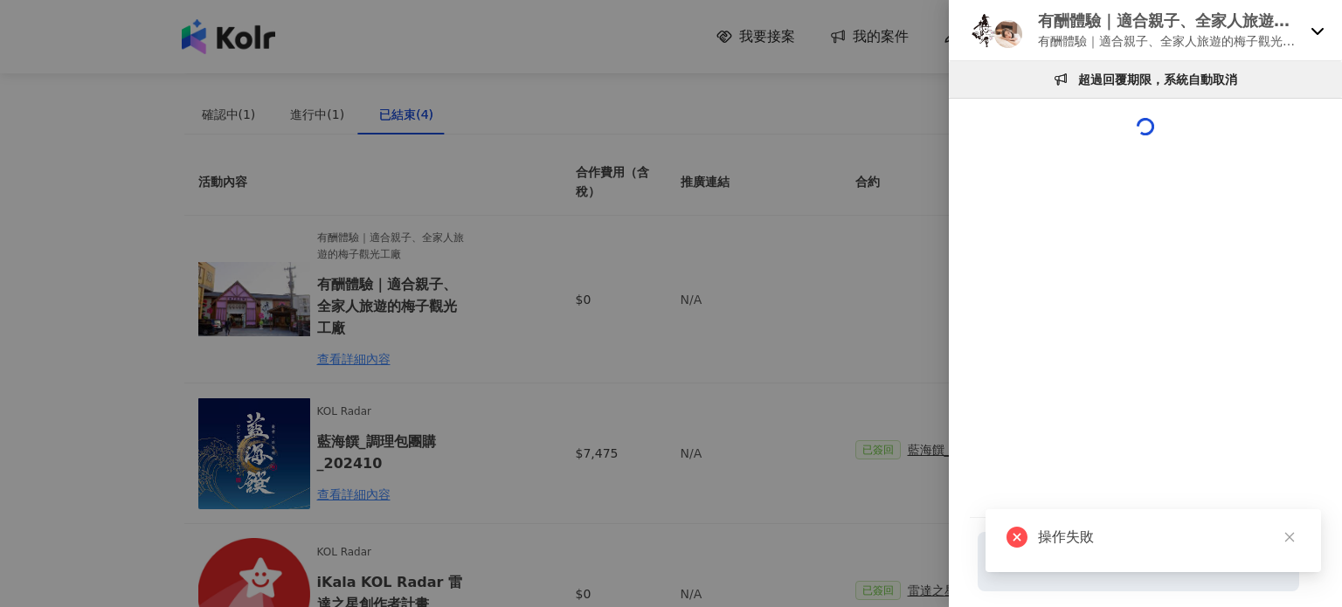
click at [834, 306] on div at bounding box center [671, 303] width 1342 height 607
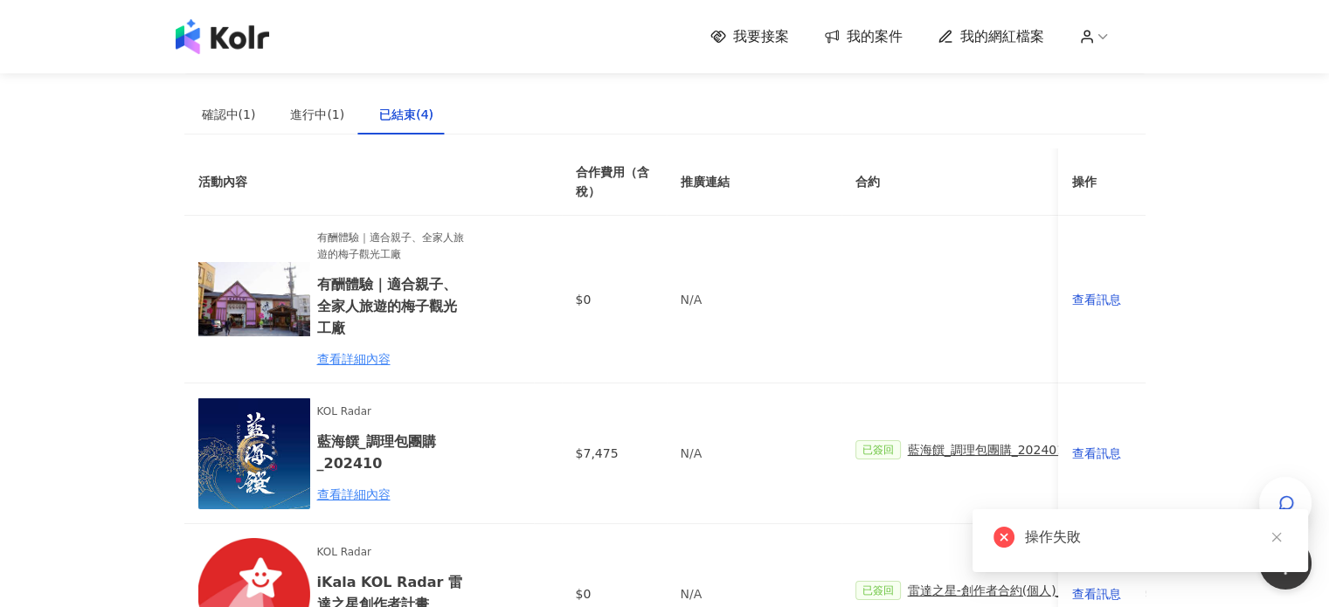
click at [1076, 34] on div "我要接案 我的案件 我的網紅檔案" at bounding box center [928, 36] width 435 height 19
click at [1087, 36] on icon at bounding box center [1087, 37] width 16 height 16
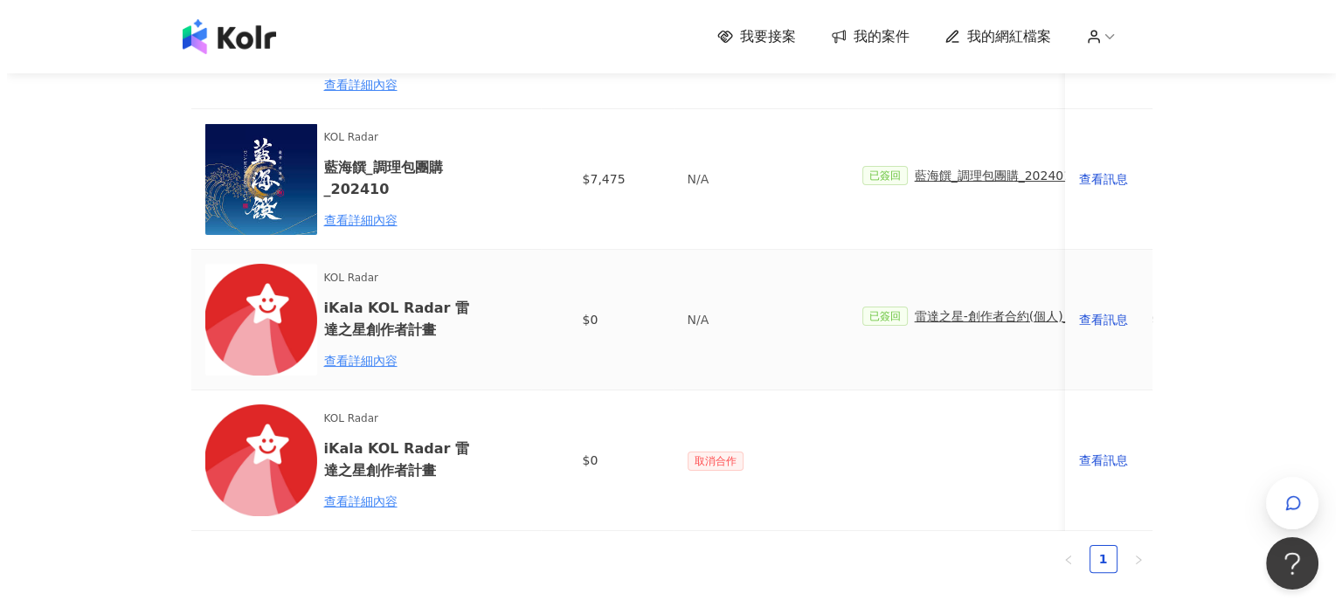
scroll to position [350, 0]
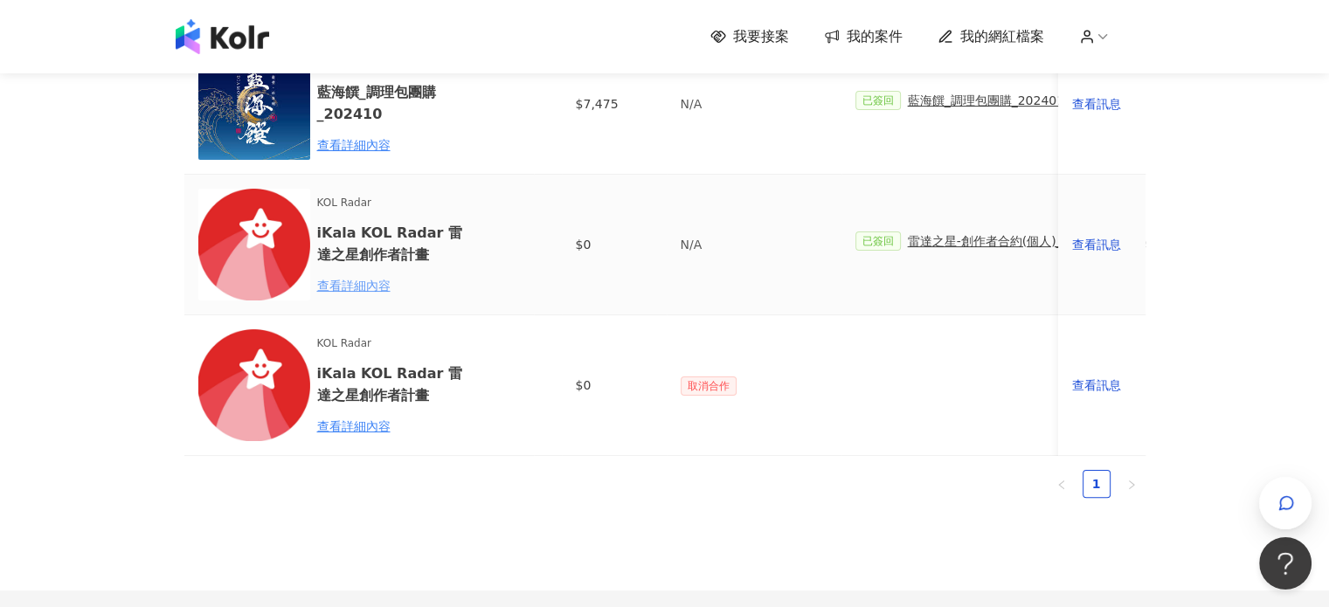
click at [347, 288] on div "查看詳細內容" at bounding box center [393, 285] width 153 height 19
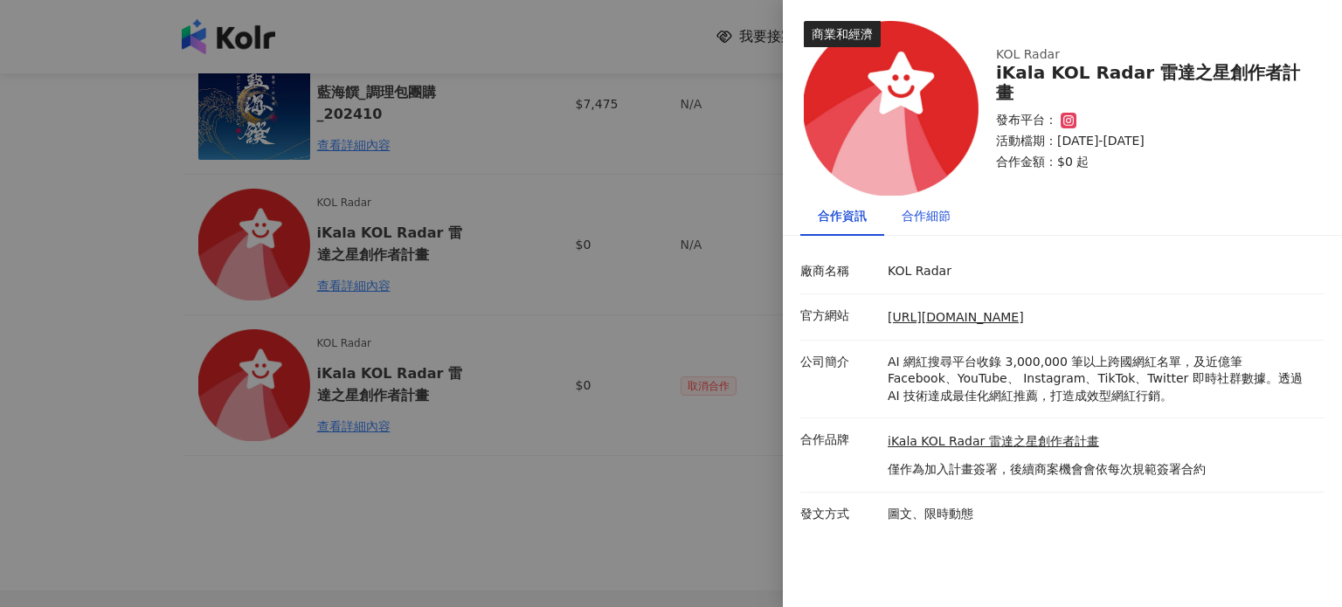
click at [949, 224] on div "合作細節" at bounding box center [926, 215] width 49 height 19
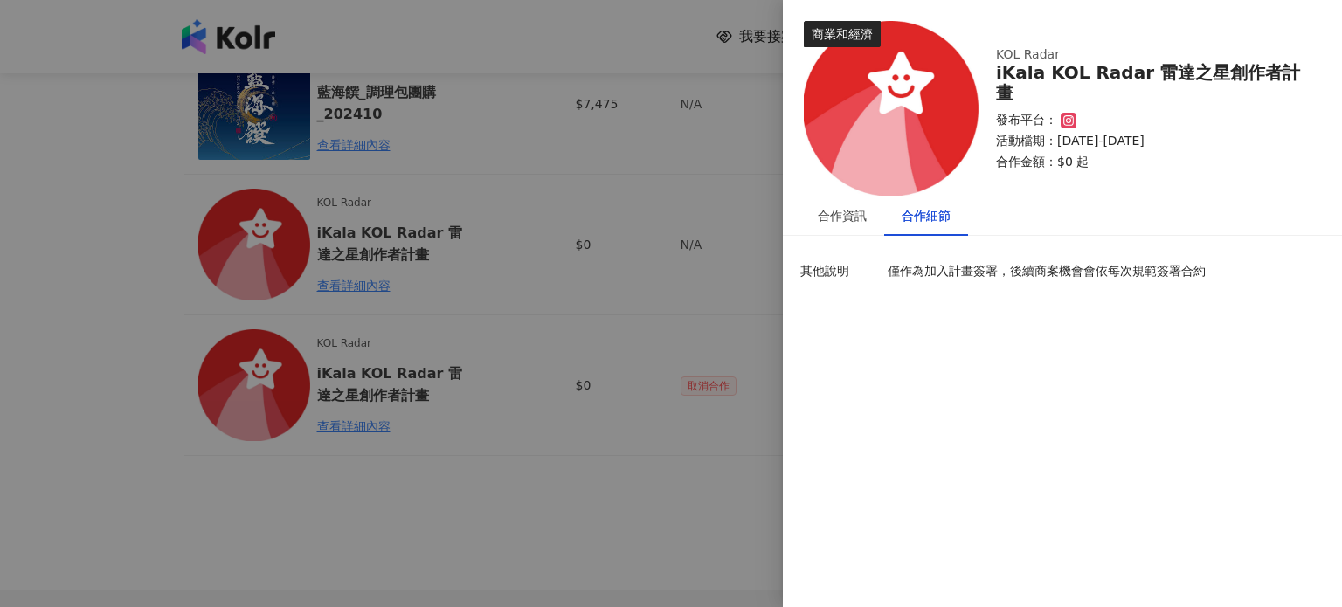
click at [587, 122] on div at bounding box center [671, 303] width 1342 height 607
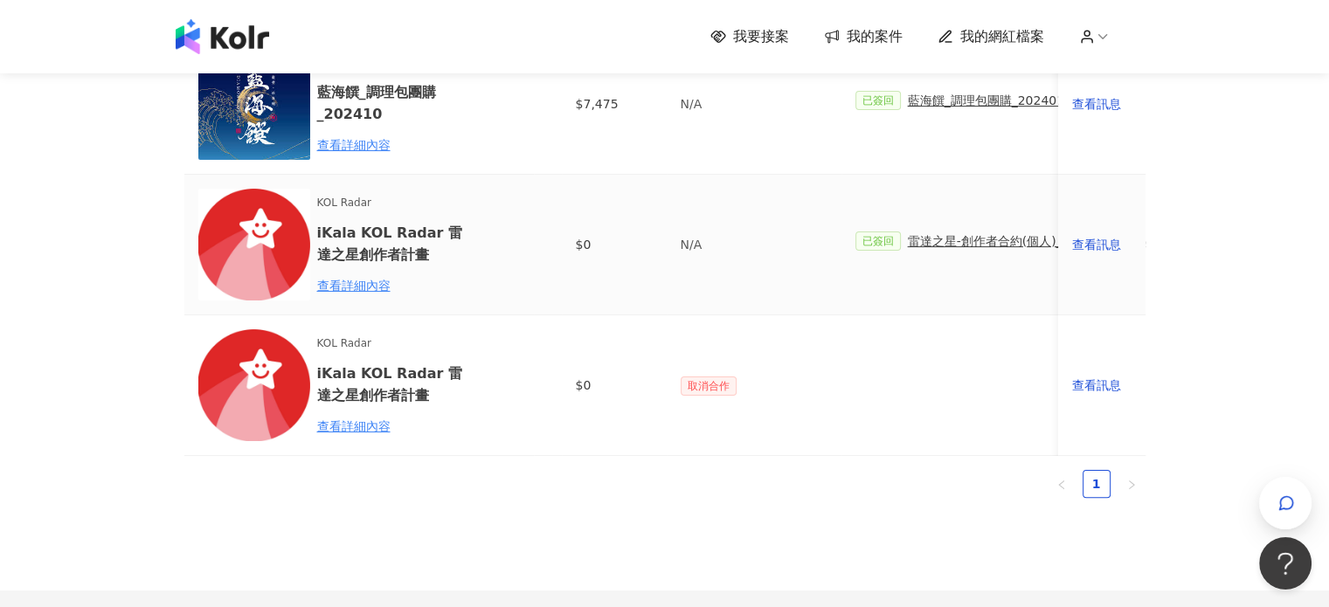
click at [954, 241] on span "雷達之星-創作者合約(個人)_商案合作+MCN" at bounding box center [1029, 241] width 242 height 19
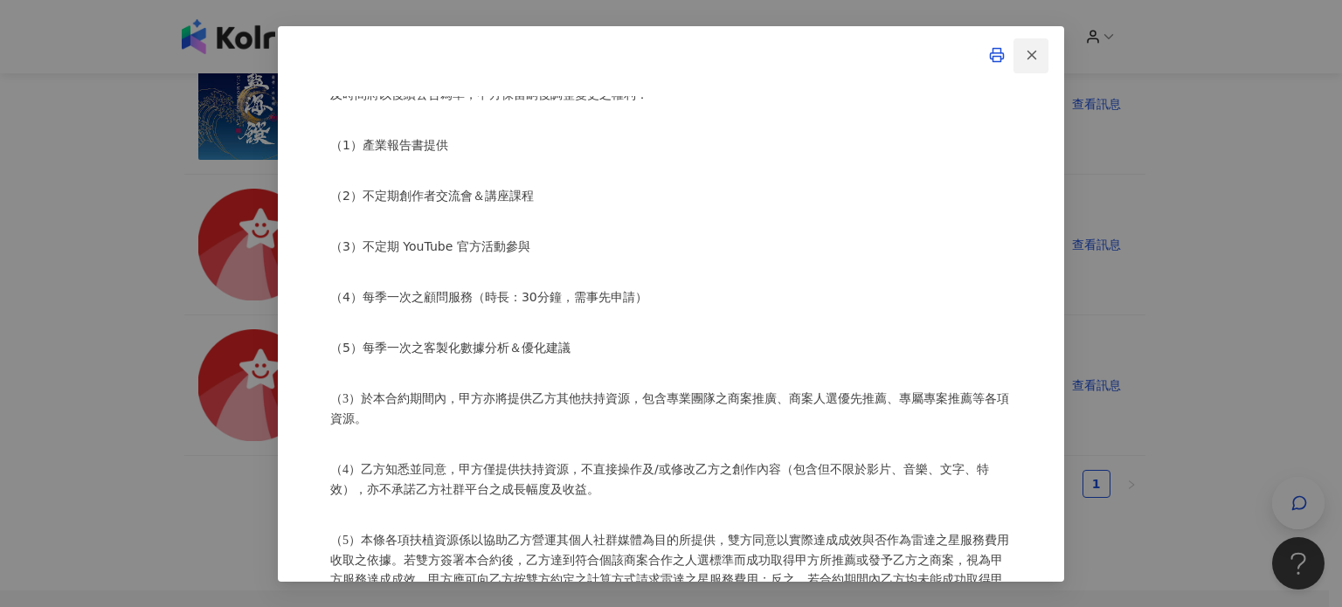
click at [1017, 45] on button "button" at bounding box center [1031, 55] width 35 height 35
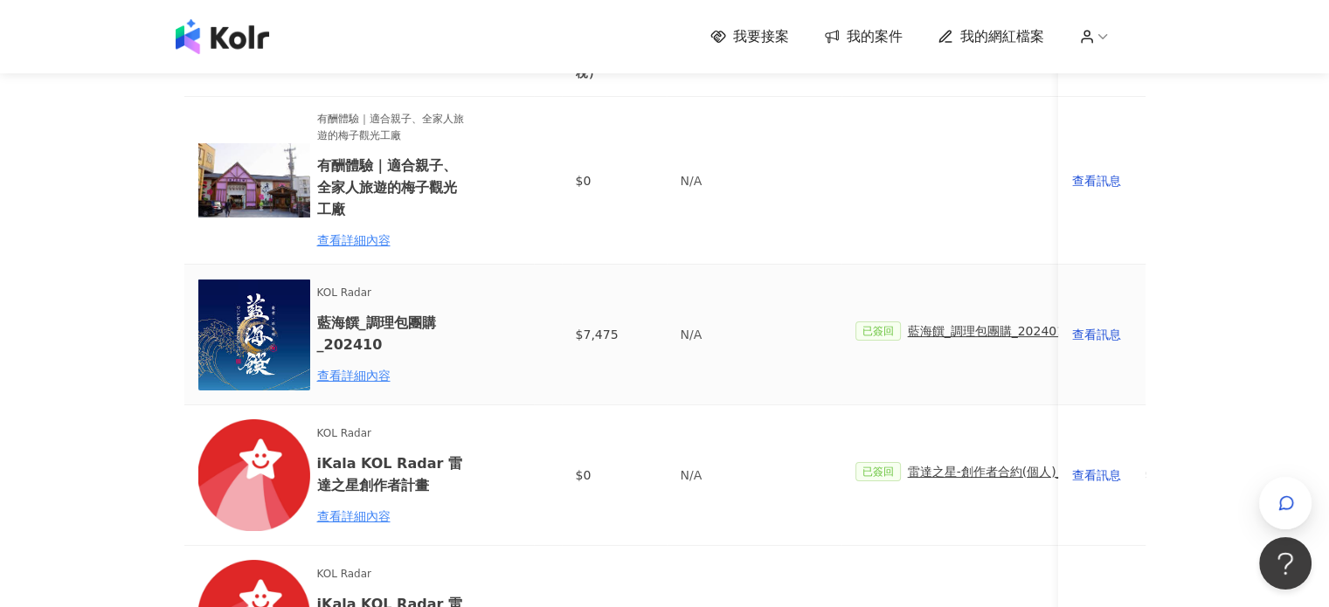
scroll to position [0, 0]
